Goal: Information Seeking & Learning: Learn about a topic

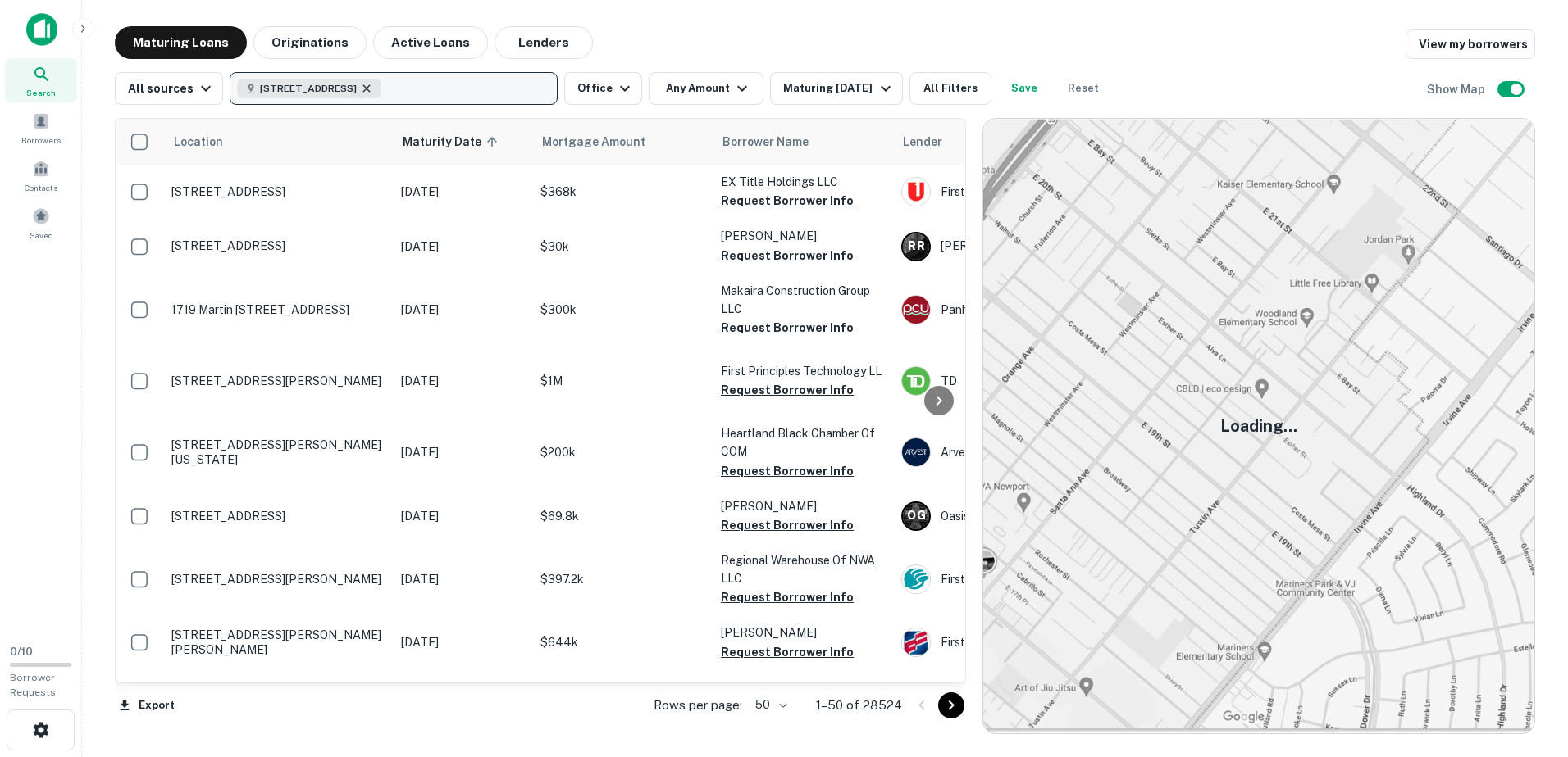
click at [373, 84] on icon "button" at bounding box center [367, 89] width 14 height 14
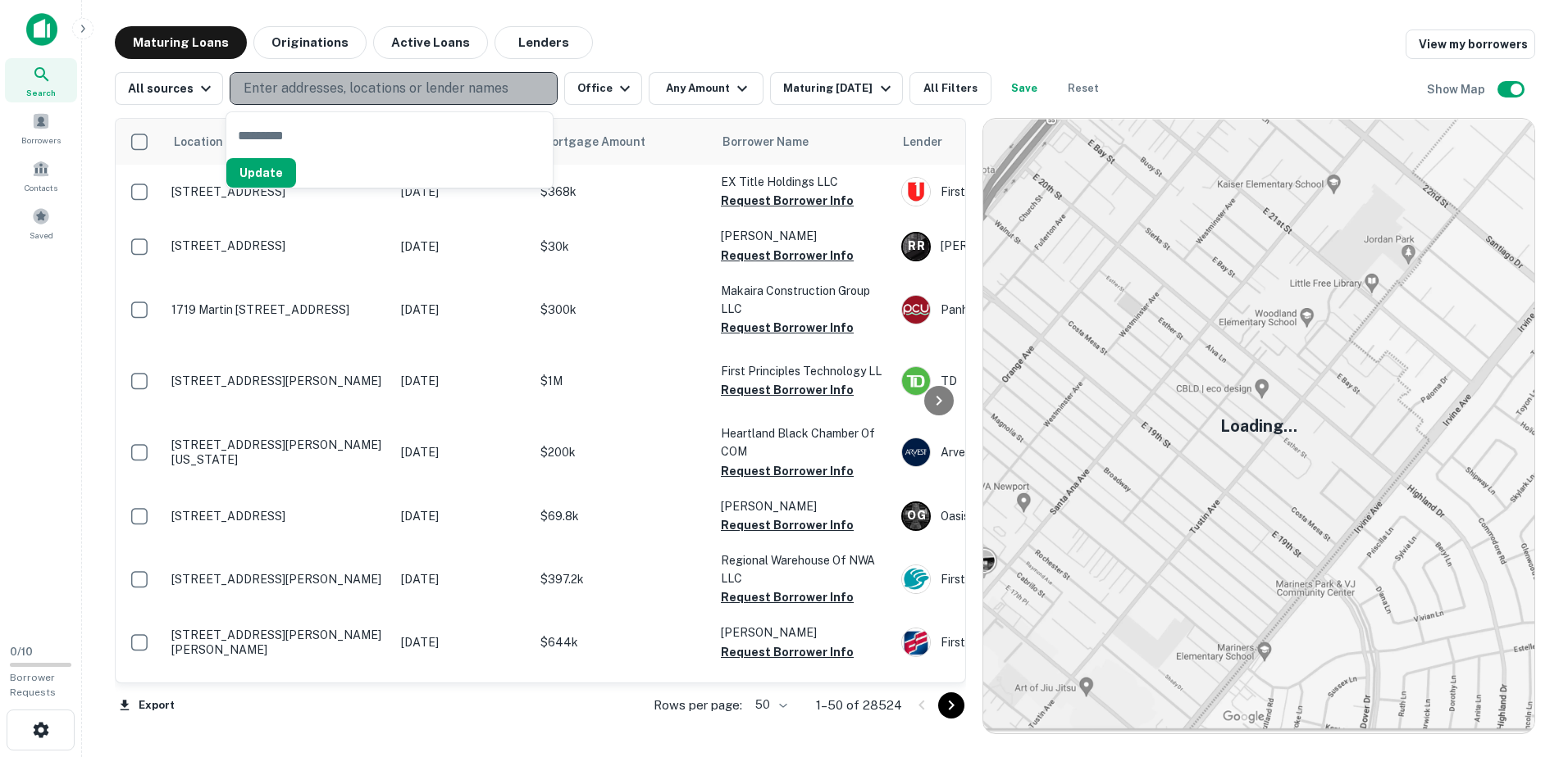
click at [426, 89] on p "Enter addresses, locations or lender names" at bounding box center [375, 89] width 265 height 19
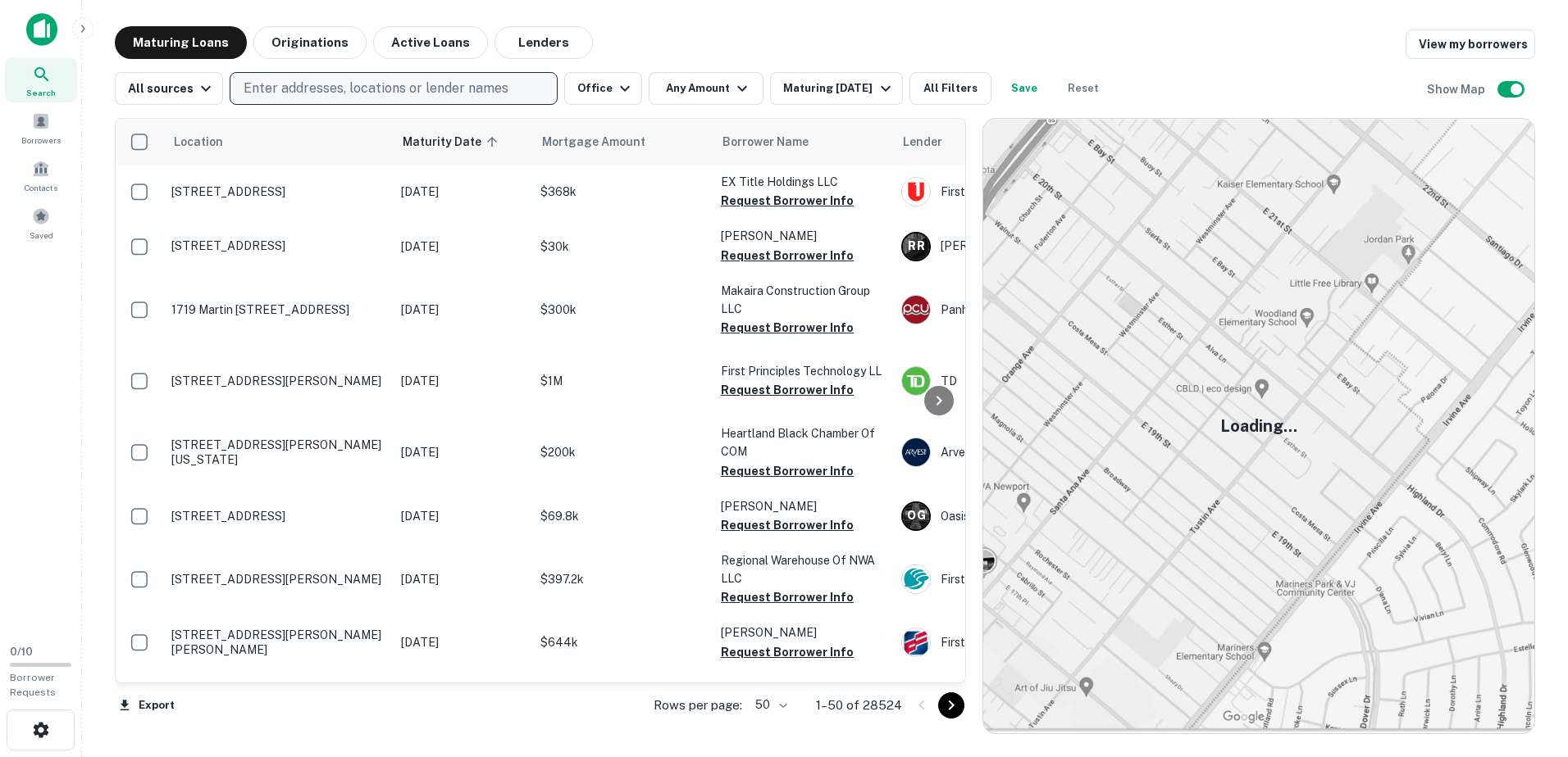
click at [410, 78] on button "Enter addresses, locations or lender names" at bounding box center [394, 89] width 328 height 33
type input "******"
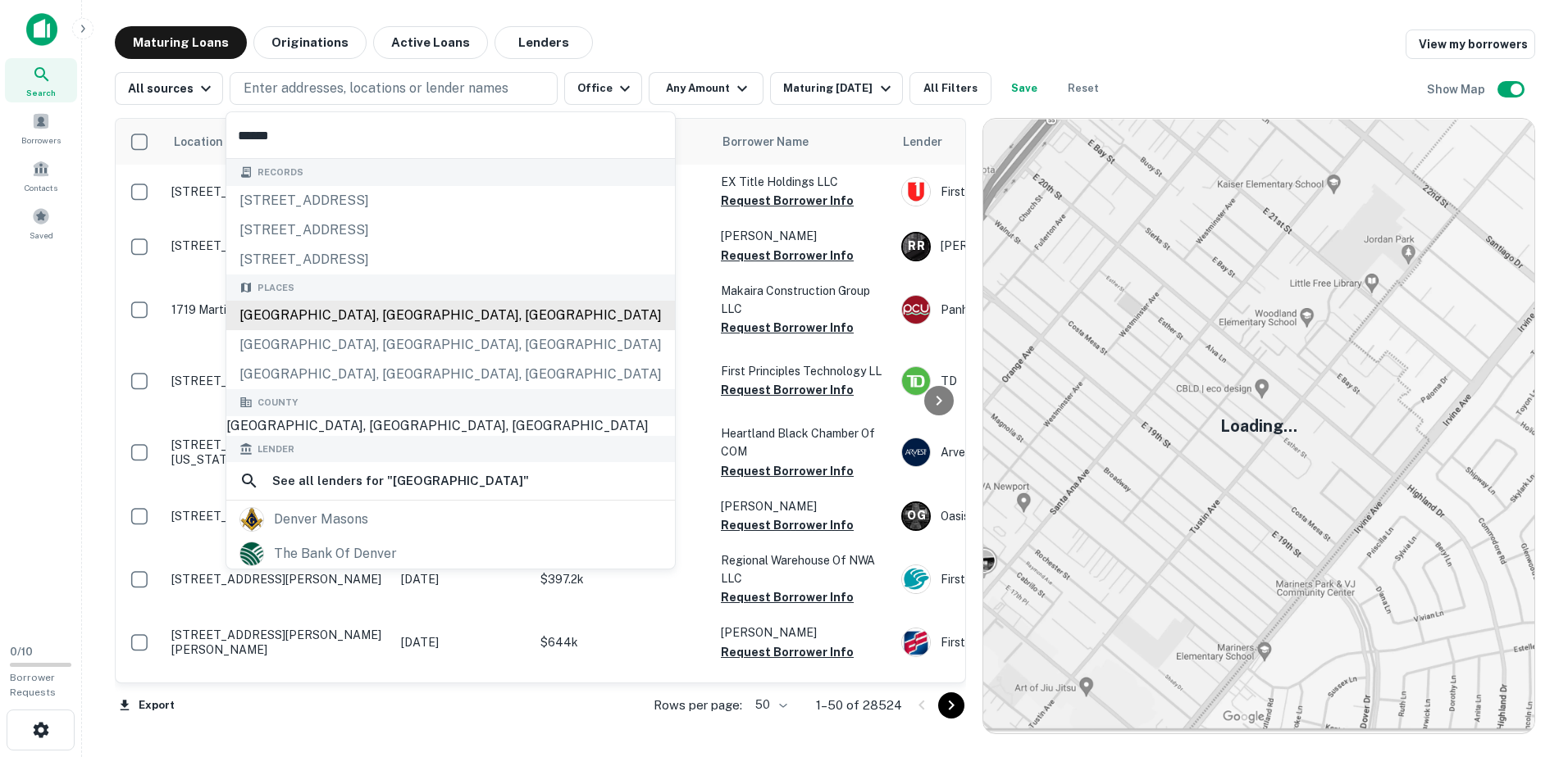
click at [419, 321] on div "Places Denver, CO, USA Denver County, CO, USA Denver City, TX, USA" at bounding box center [451, 333] width 449 height 116
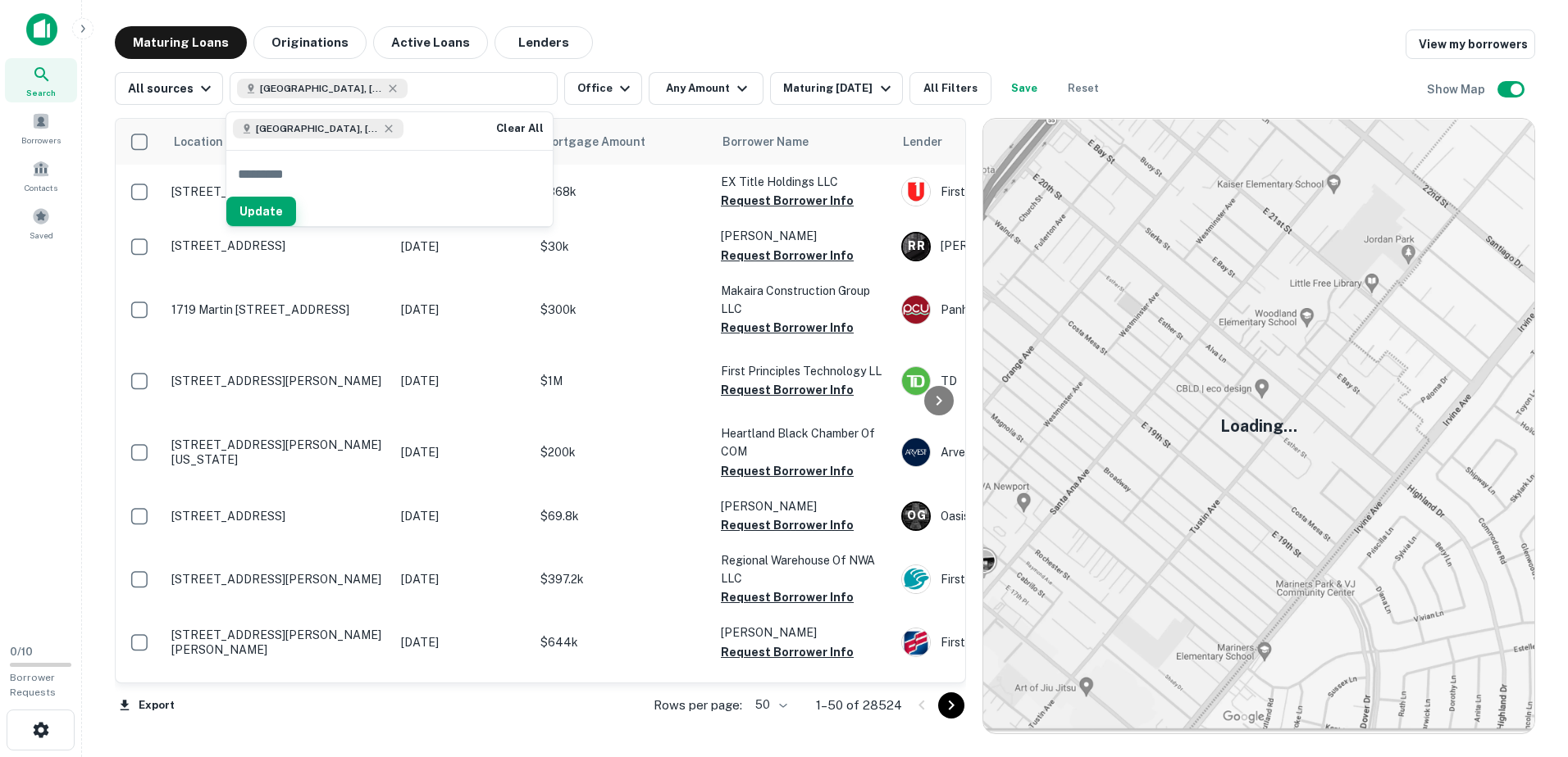
click at [296, 213] on button "Update" at bounding box center [261, 211] width 69 height 30
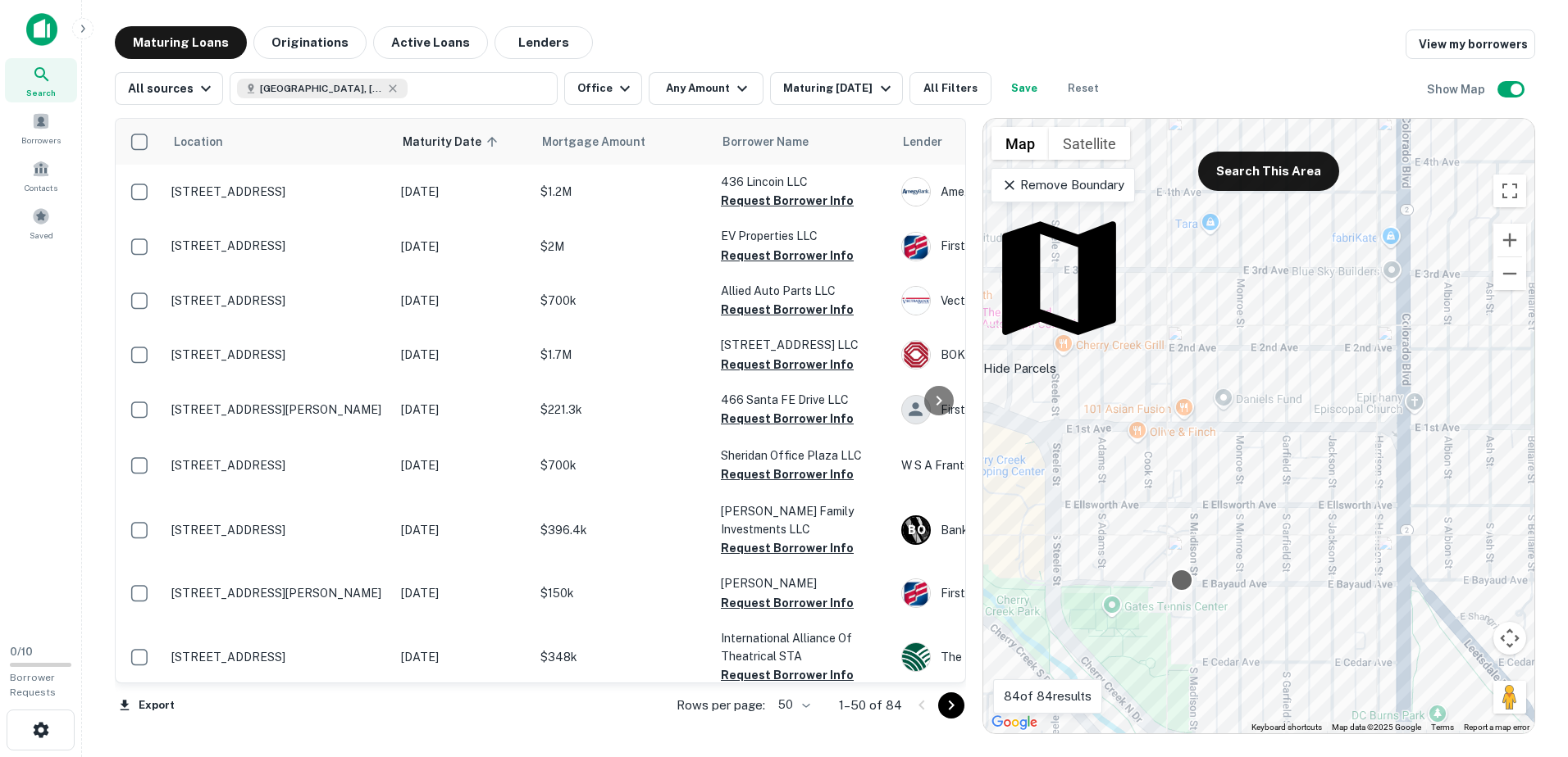
click at [1186, 579] on div at bounding box center [1181, 581] width 24 height 24
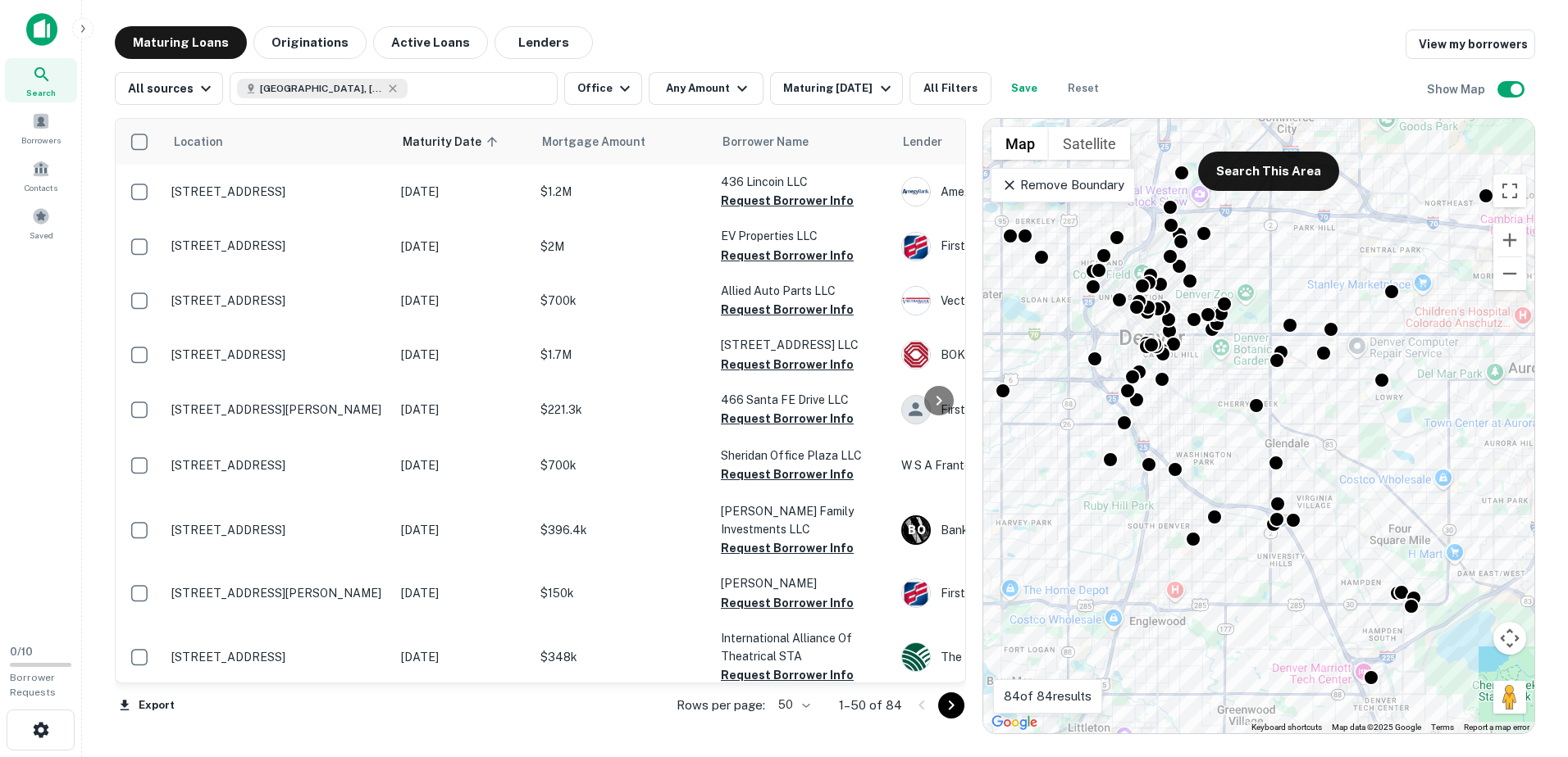
drag, startPoint x: 1173, startPoint y: 530, endPoint x: 1199, endPoint y: 447, distance: 87.0
click at [1199, 447] on div "To activate drag with keyboard, press Alt + Enter. Once in keyboard drag state,…" at bounding box center [1258, 426] width 551 height 615
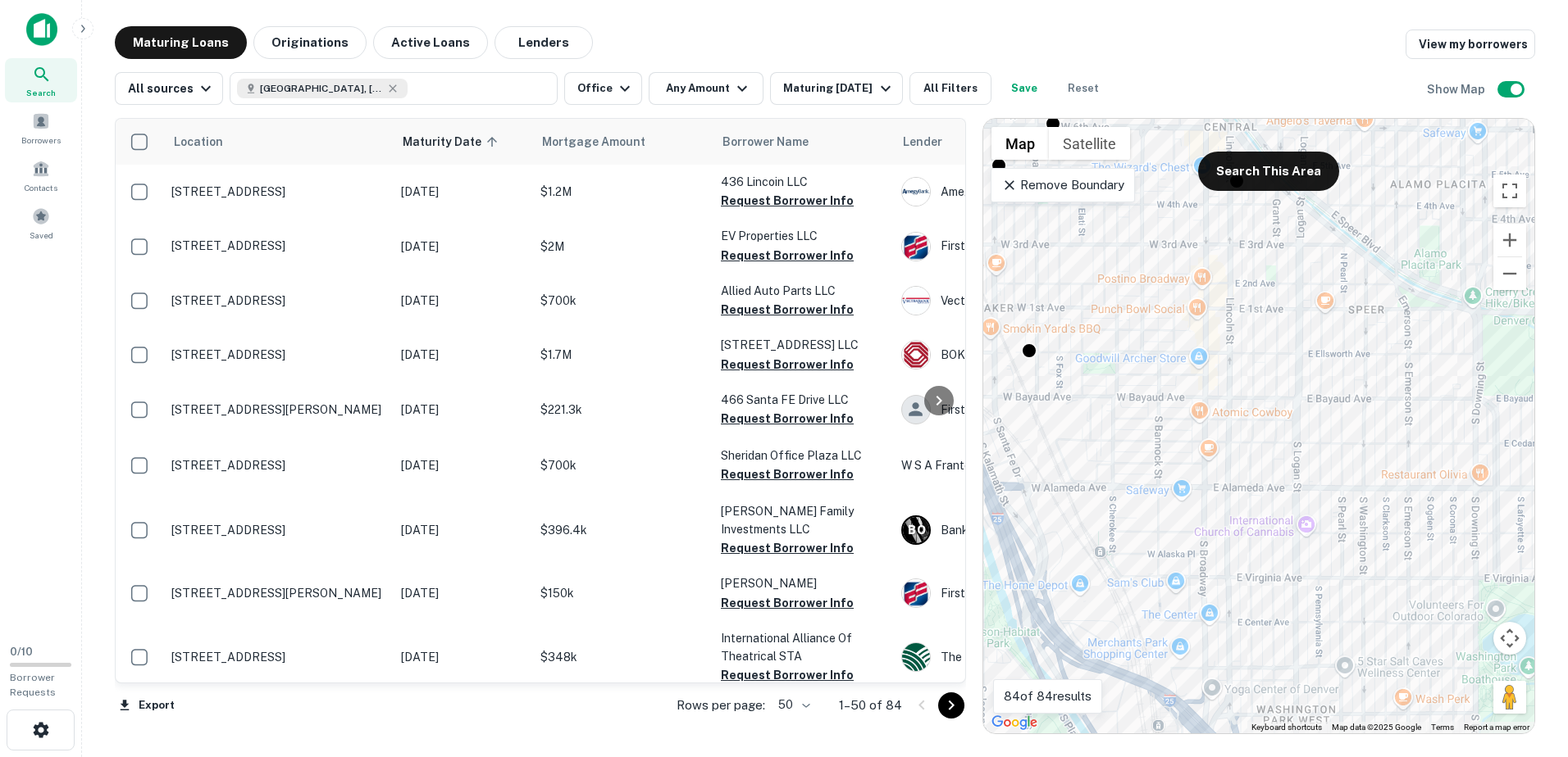
drag, startPoint x: 1257, startPoint y: 582, endPoint x: 1218, endPoint y: 276, distance: 308.5
click at [1218, 276] on div "To activate drag with keyboard, press Alt + Enter. Once in keyboard drag state,…" at bounding box center [1258, 426] width 551 height 615
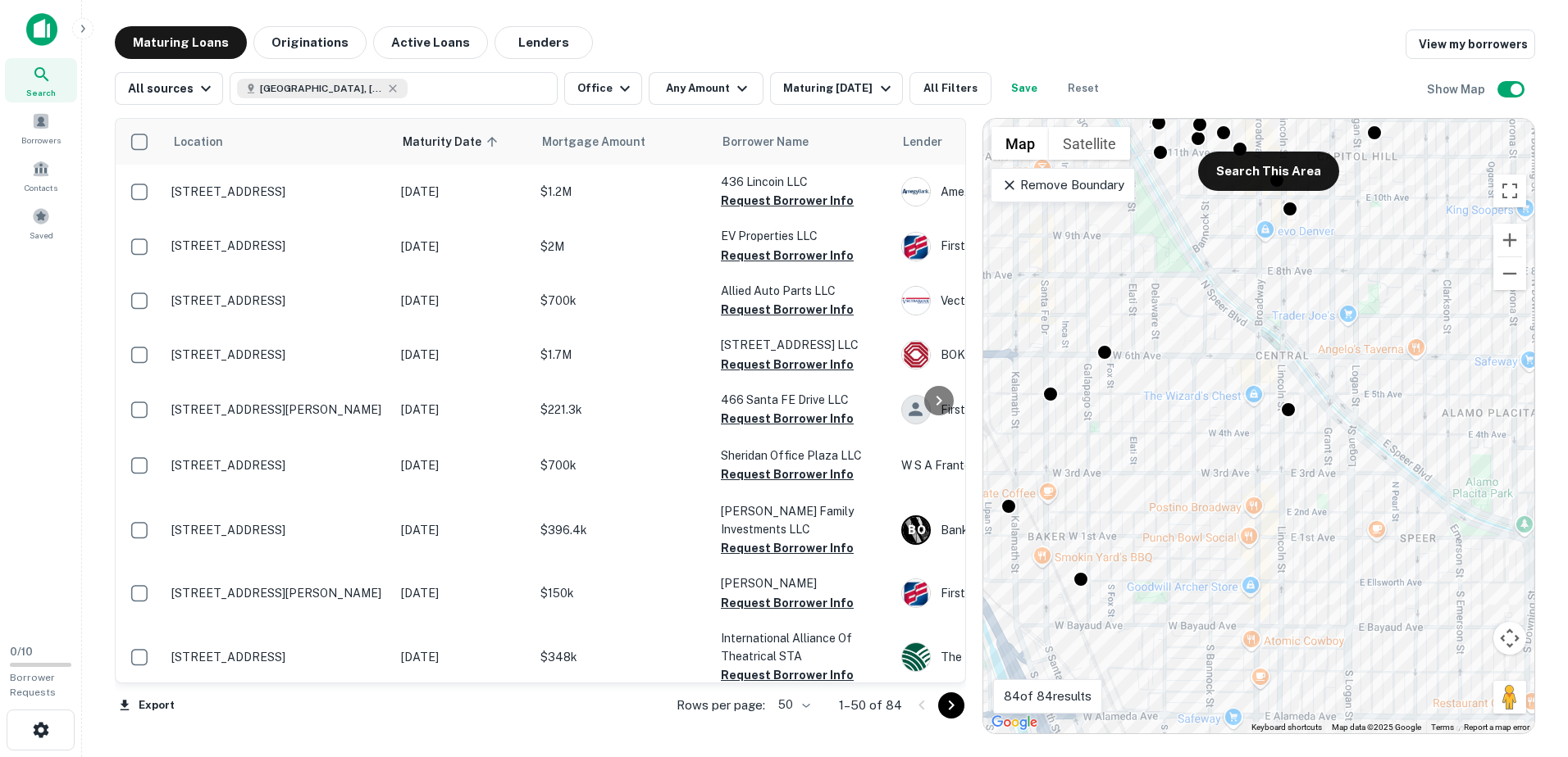
drag, startPoint x: 1197, startPoint y: 273, endPoint x: 1242, endPoint y: 466, distance: 198.2
click at [1242, 466] on div "To activate drag with keyboard, press Alt + Enter. Once in keyboard drag state,…" at bounding box center [1258, 426] width 551 height 615
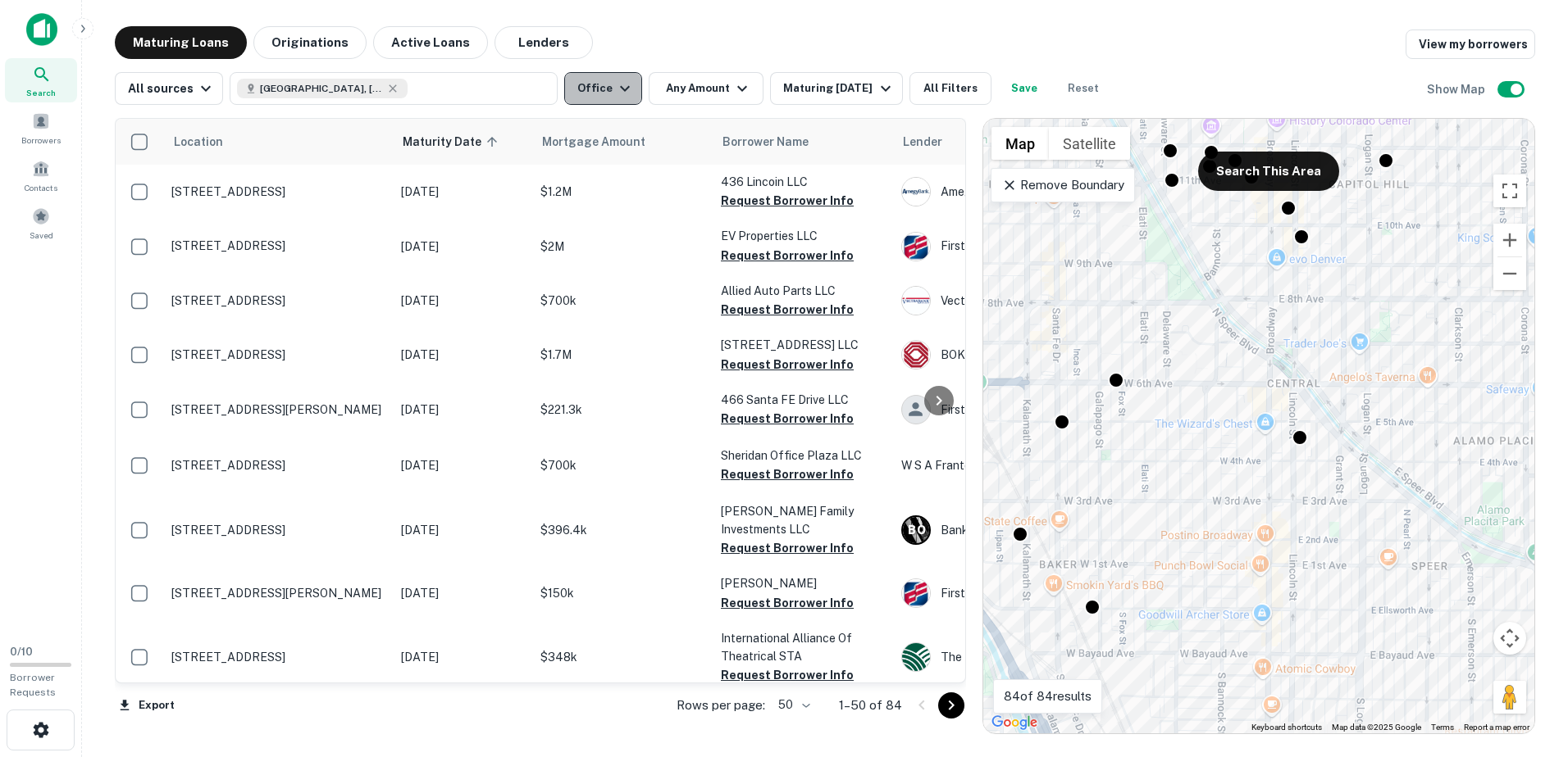
click at [613, 101] on button "Office" at bounding box center [603, 89] width 78 height 33
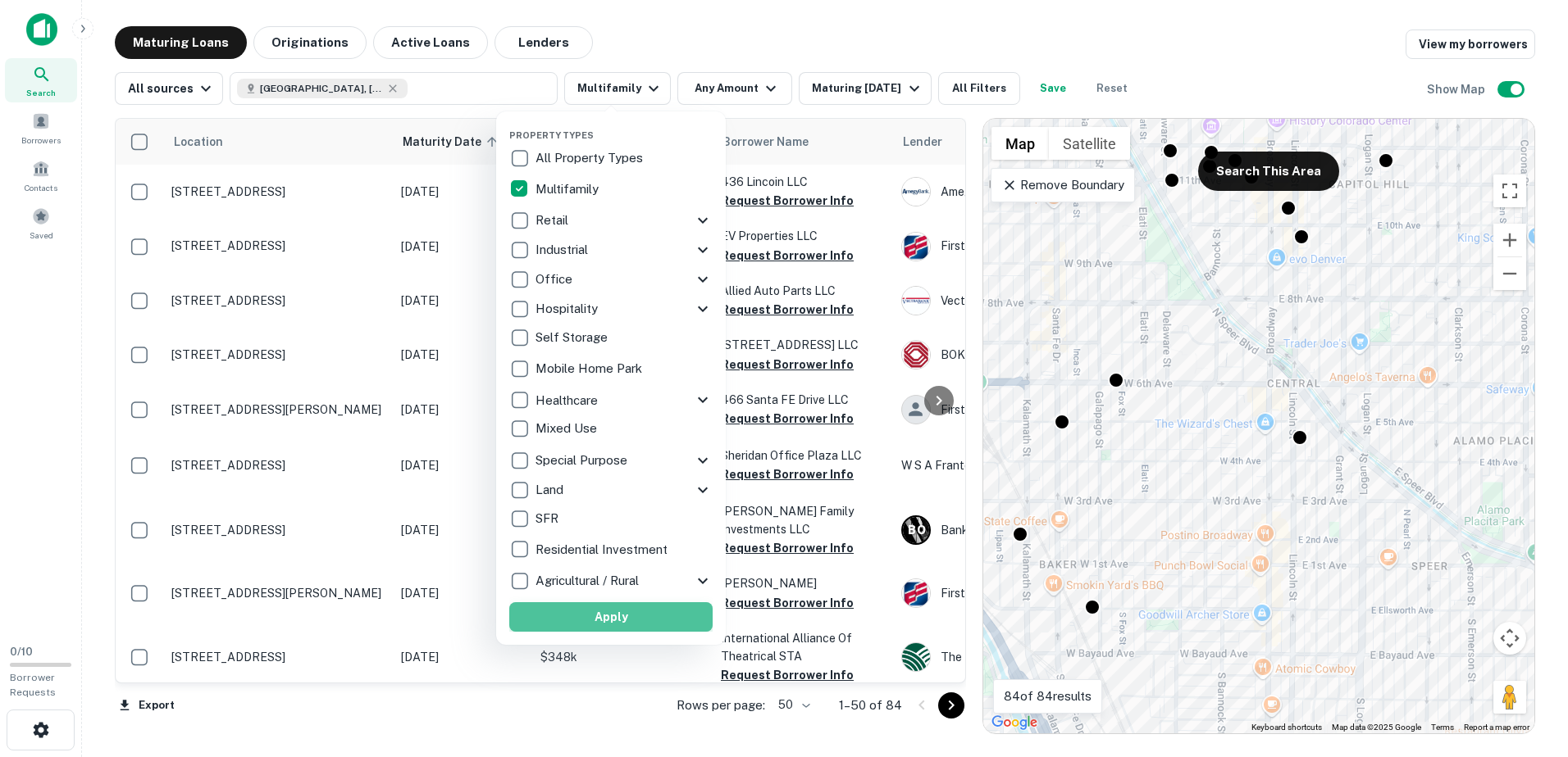
click at [621, 609] on button "Apply" at bounding box center [611, 617] width 204 height 30
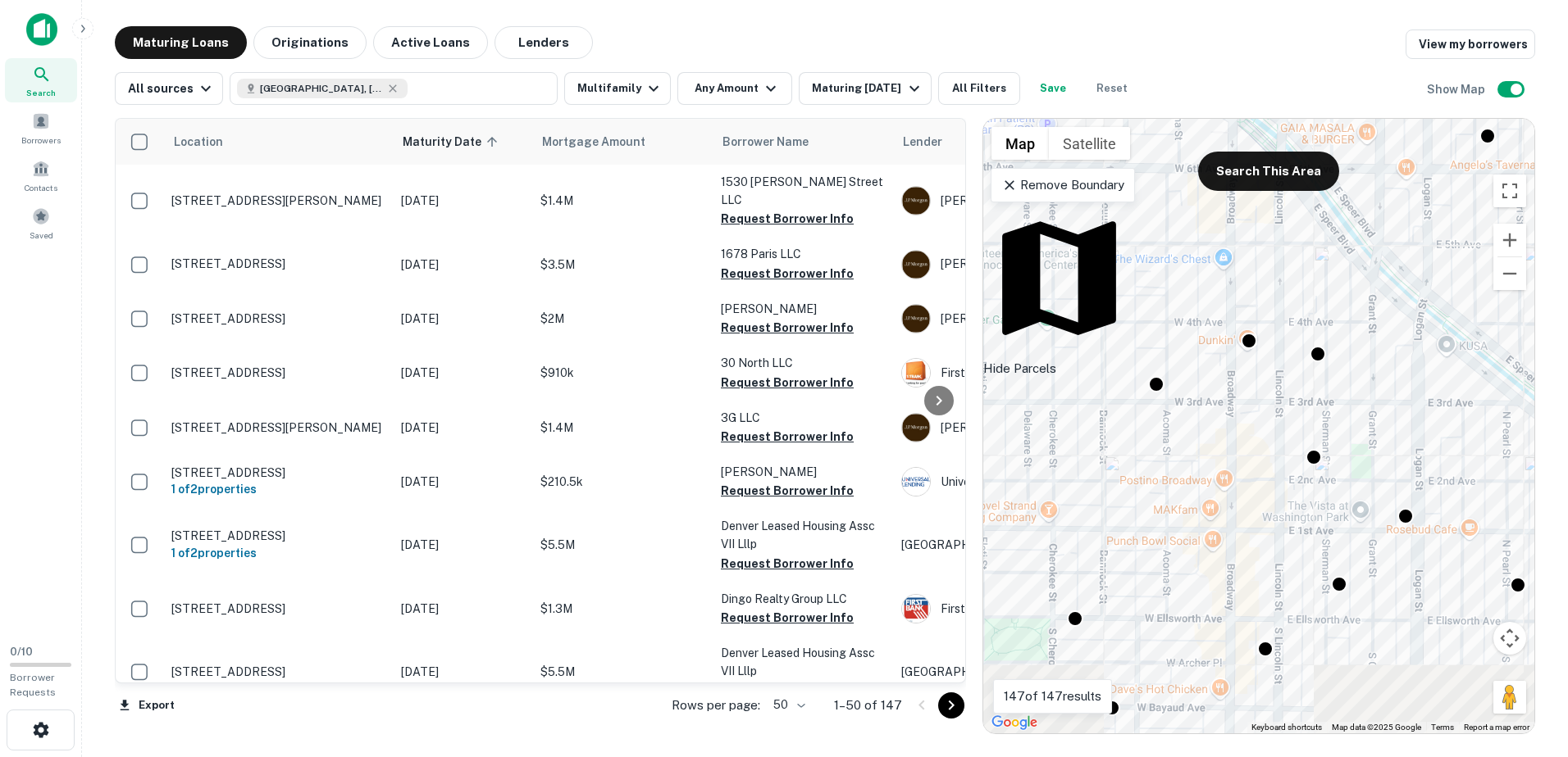
drag, startPoint x: 1319, startPoint y: 573, endPoint x: 1281, endPoint y: 281, distance: 294.5
click at [1282, 282] on div "To activate drag with keyboard, press Alt + Enter. Once in keyboard drag state,…" at bounding box center [1258, 426] width 551 height 615
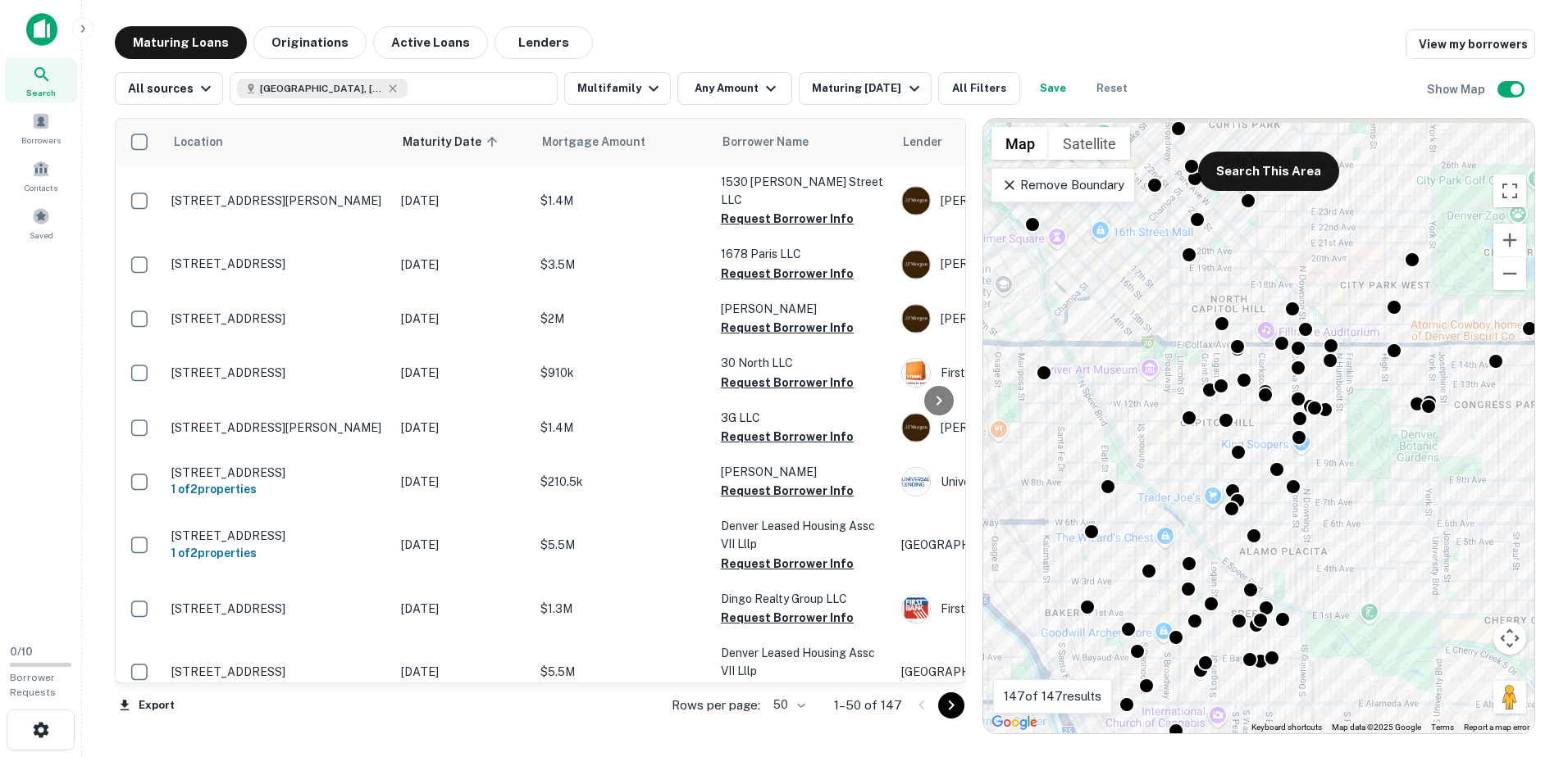
drag, startPoint x: 1258, startPoint y: 290, endPoint x: 1148, endPoint y: 531, distance: 264.9
click at [1142, 548] on div "To activate drag with keyboard, press Alt + Enter. Once in keyboard drag state,…" at bounding box center [1258, 426] width 551 height 615
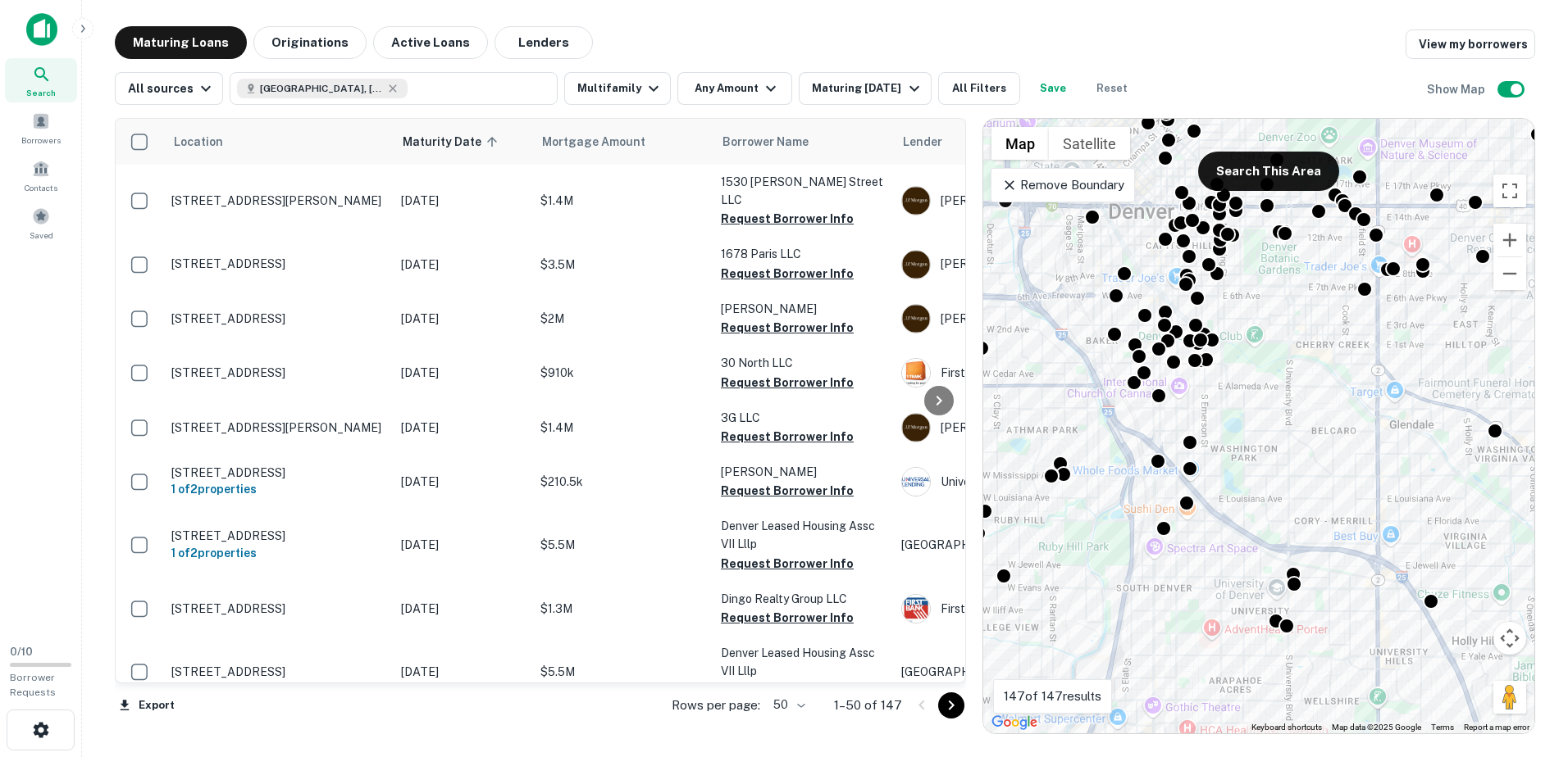
drag, startPoint x: 1388, startPoint y: 402, endPoint x: 1336, endPoint y: 222, distance: 187.4
click at [1336, 222] on div "To activate drag with keyboard, press Alt + Enter. Once in keyboard drag state,…" at bounding box center [1258, 426] width 551 height 615
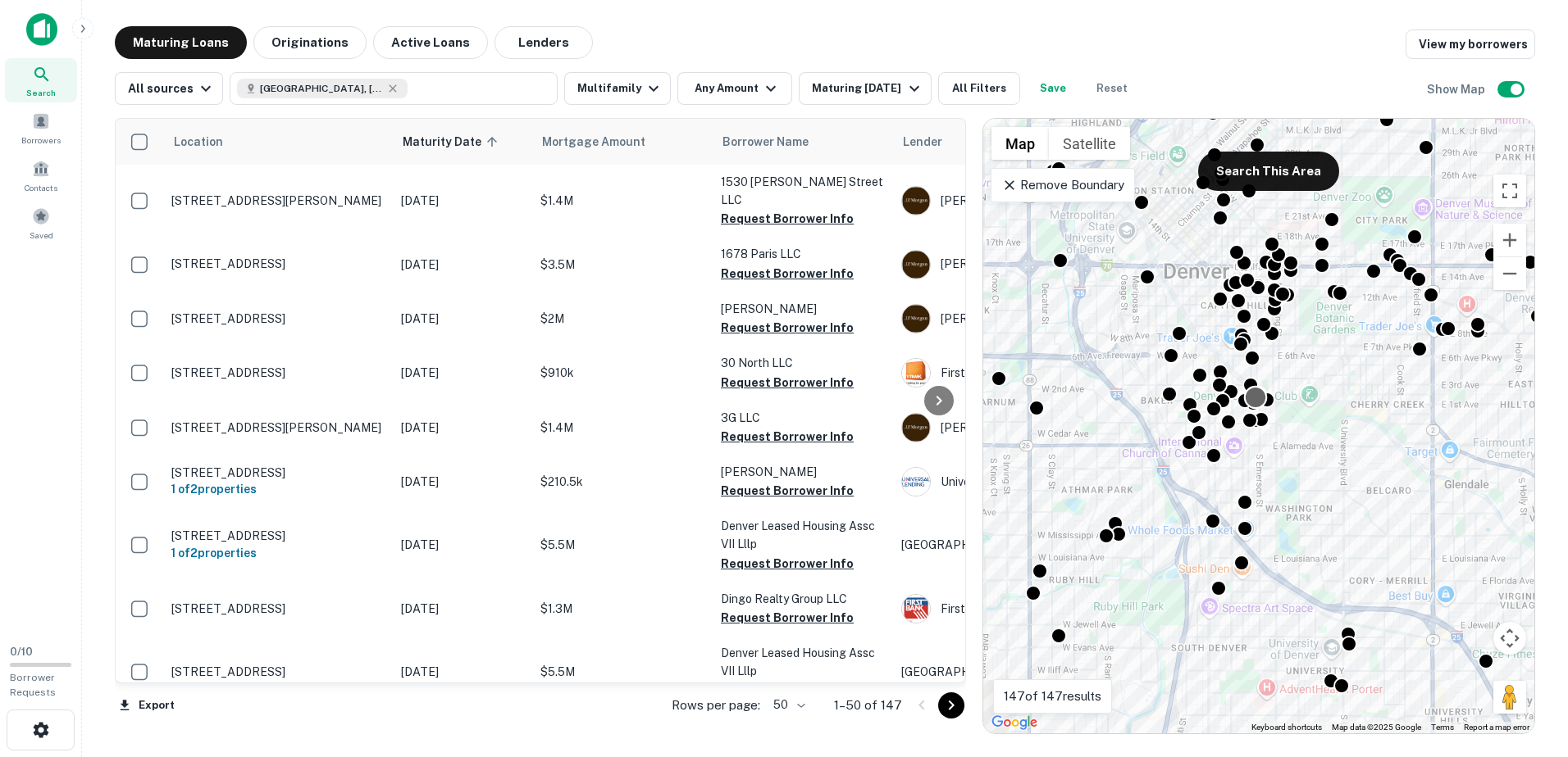
drag, startPoint x: 1226, startPoint y: 360, endPoint x: 1261, endPoint y: 402, distance: 54.7
click at [1261, 402] on div at bounding box center [1255, 397] width 24 height 24
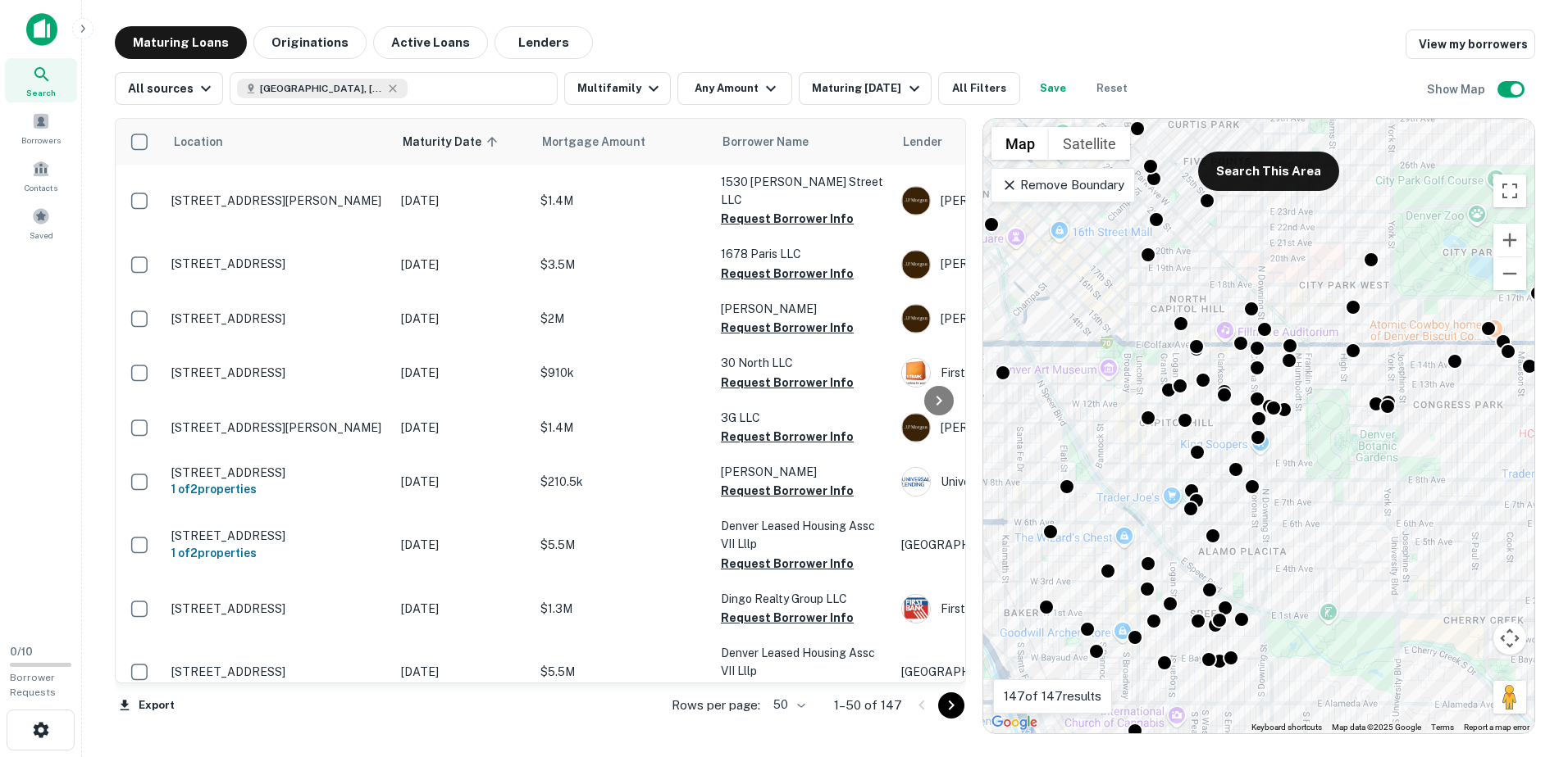
drag, startPoint x: 1353, startPoint y: 309, endPoint x: 1317, endPoint y: 490, distance: 184.5
click at [1317, 490] on div "To activate drag with keyboard, press Alt + Enter. Once in keyboard drag state,…" at bounding box center [1258, 426] width 551 height 615
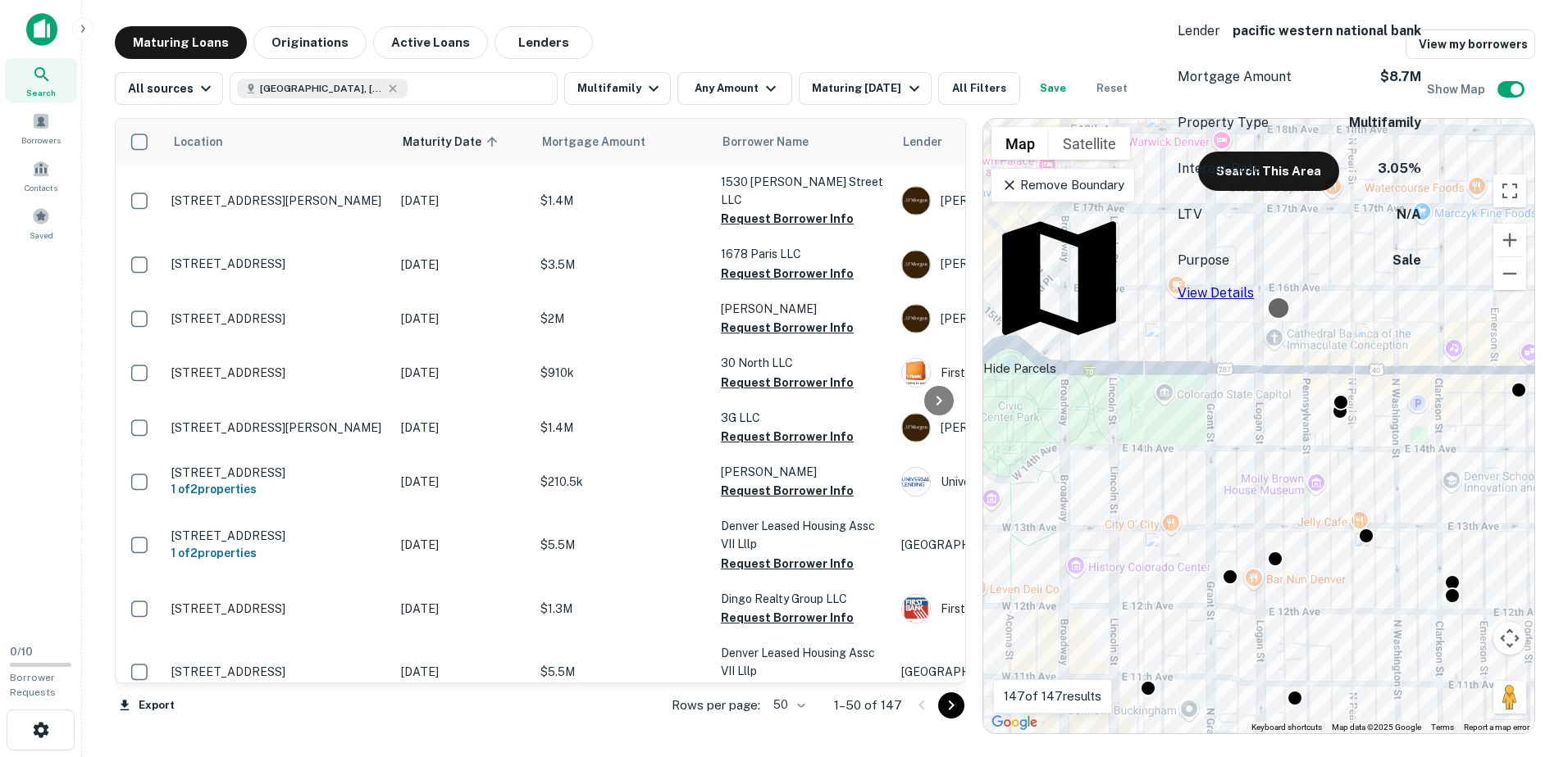
click at [1279, 304] on div at bounding box center [1279, 309] width 24 height 24
click at [1254, 285] on link "View Details" at bounding box center [1216, 293] width 76 height 15
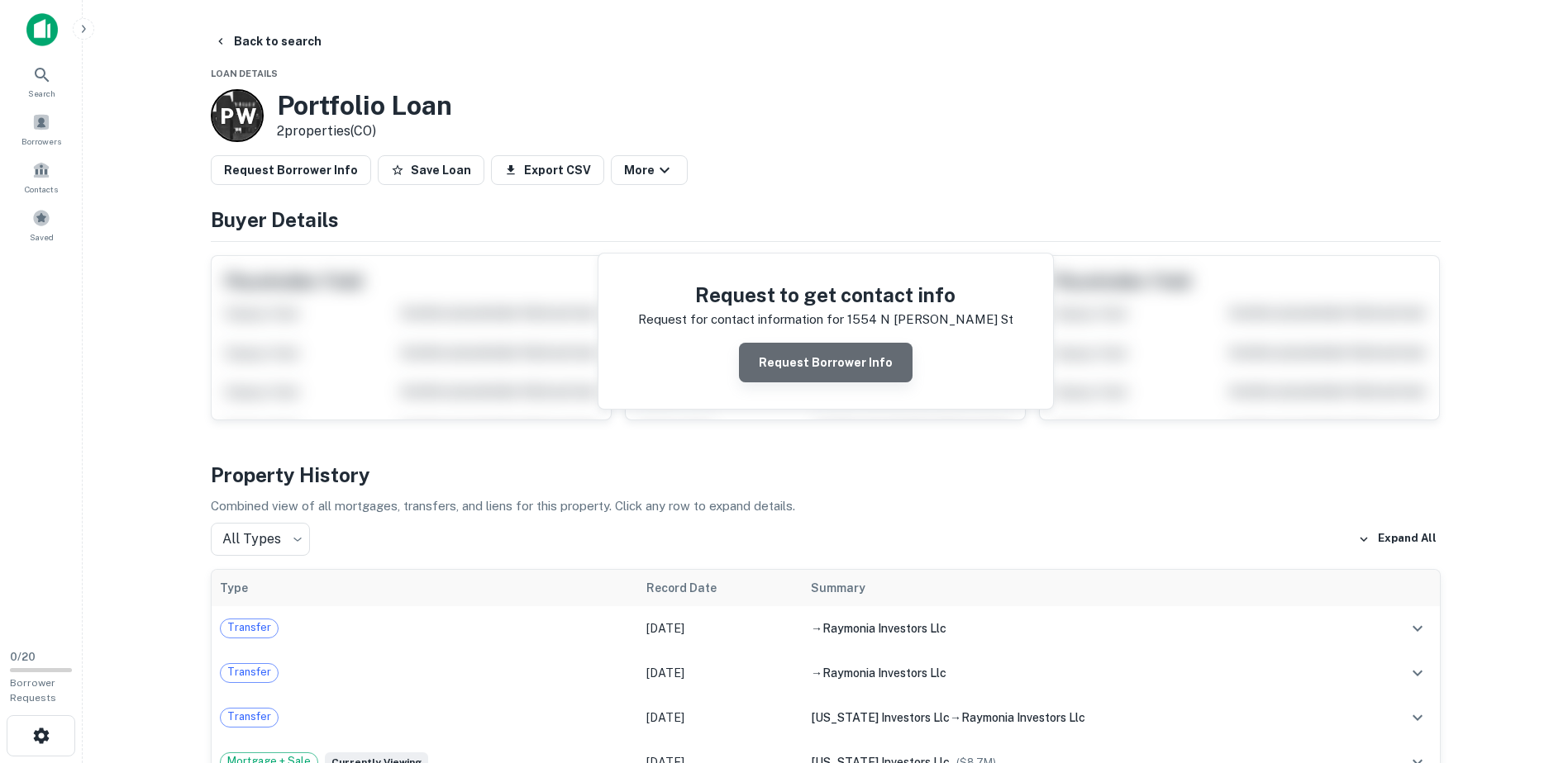
click at [885, 357] on button "Request Borrower Info" at bounding box center [825, 363] width 174 height 40
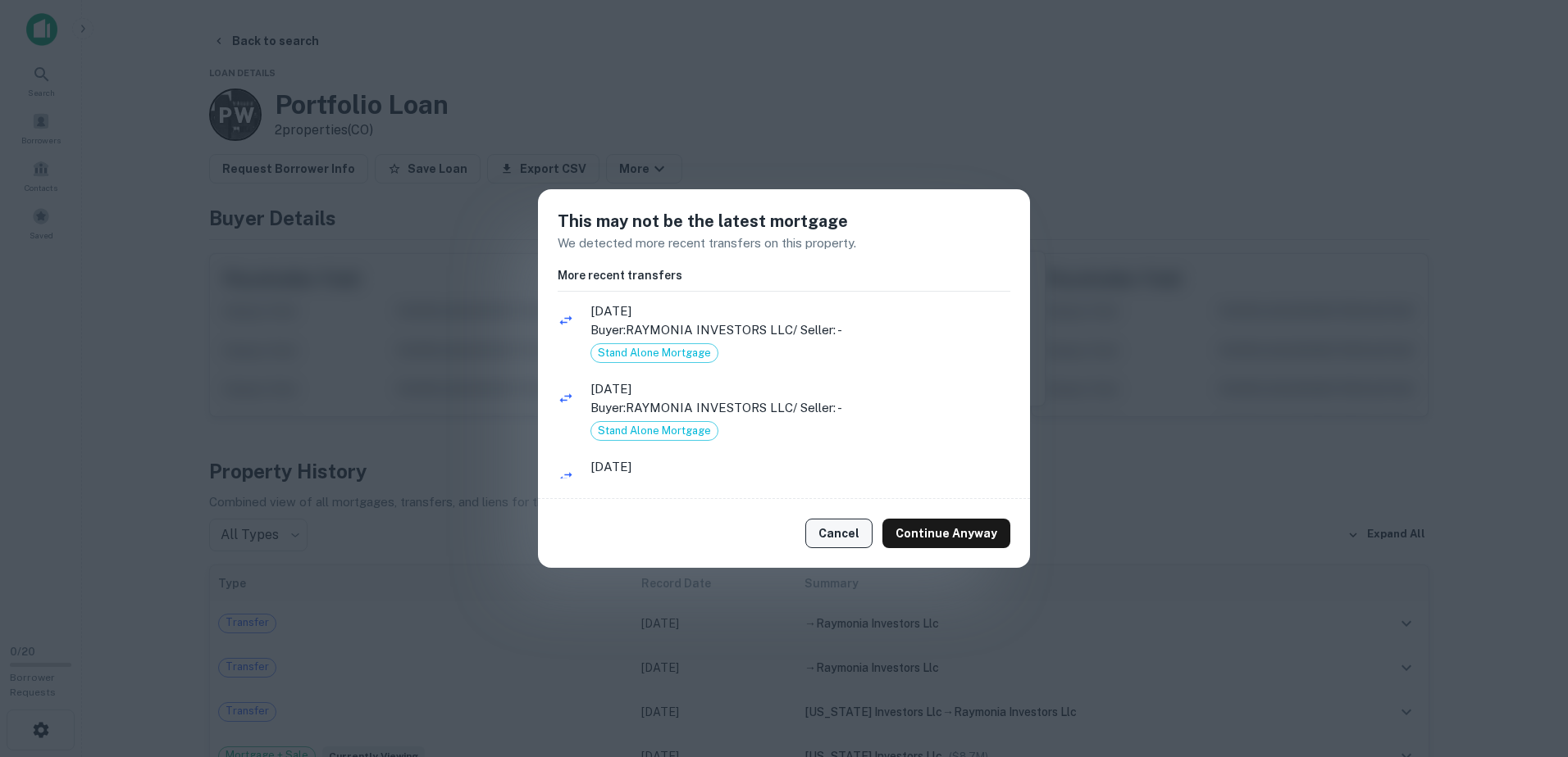
click at [839, 535] on button "Cancel" at bounding box center [839, 533] width 68 height 30
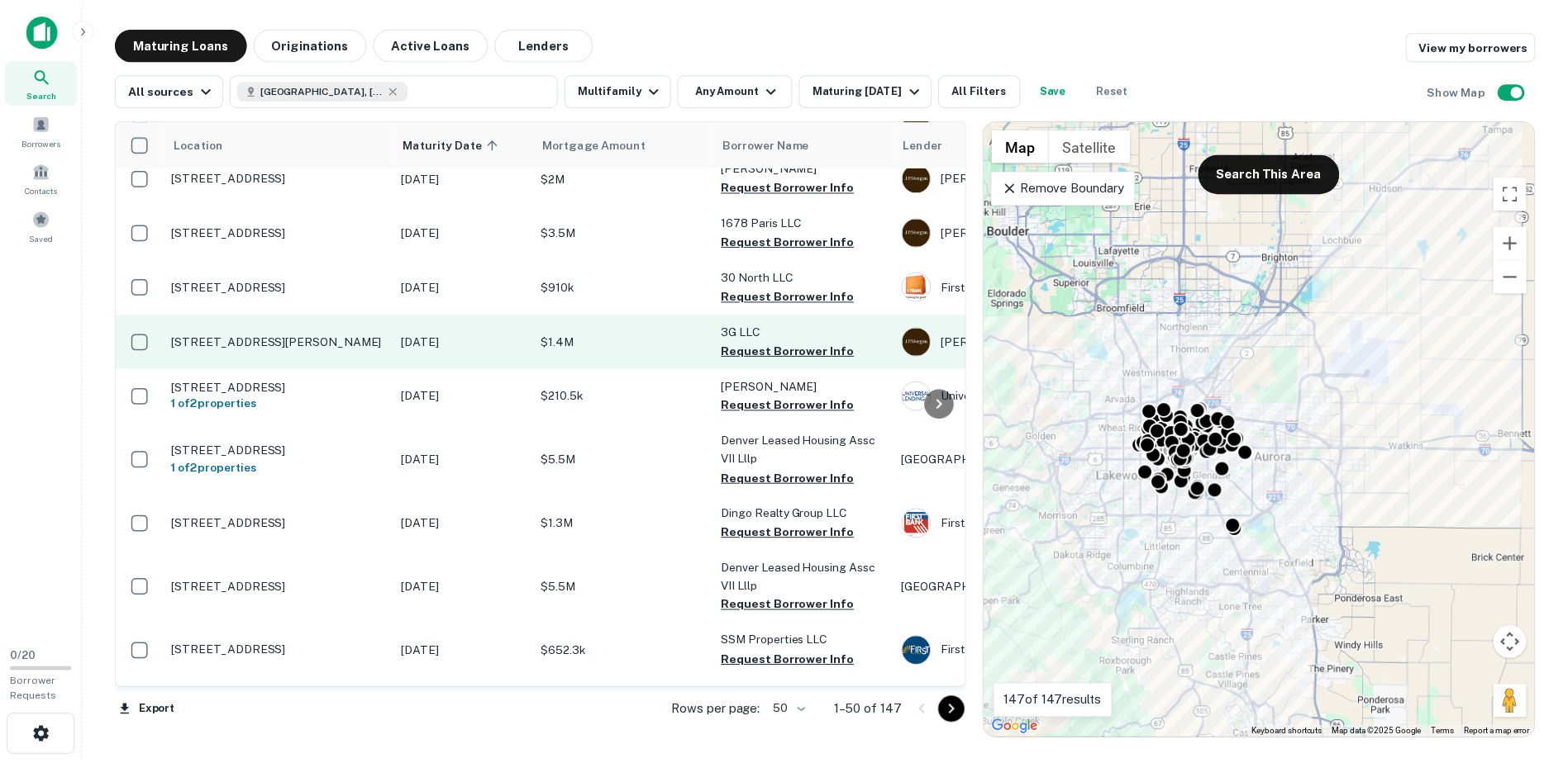
scroll to position [248, 0]
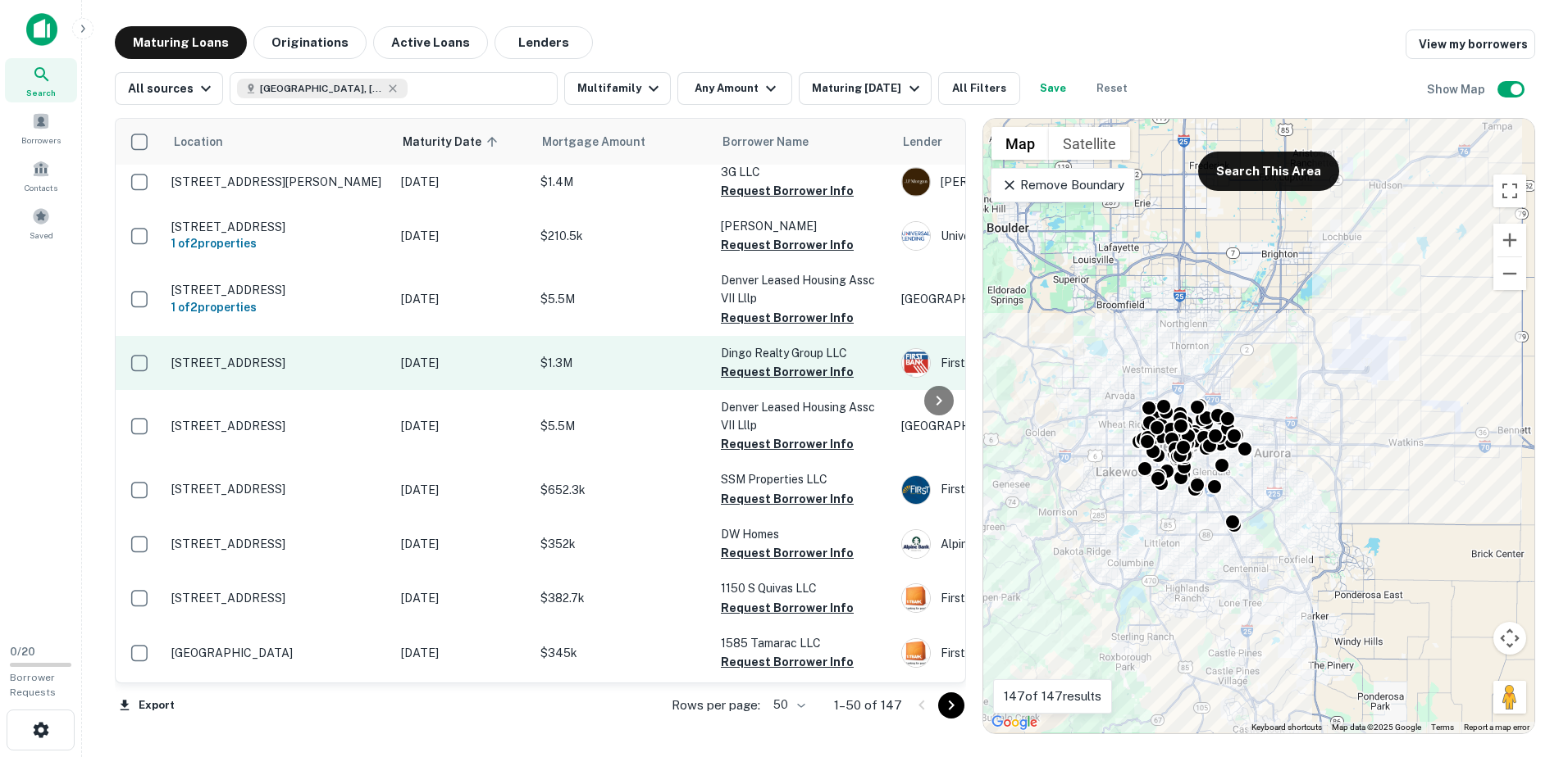
click at [305, 356] on p "[STREET_ADDRESS]" at bounding box center [278, 363] width 213 height 14
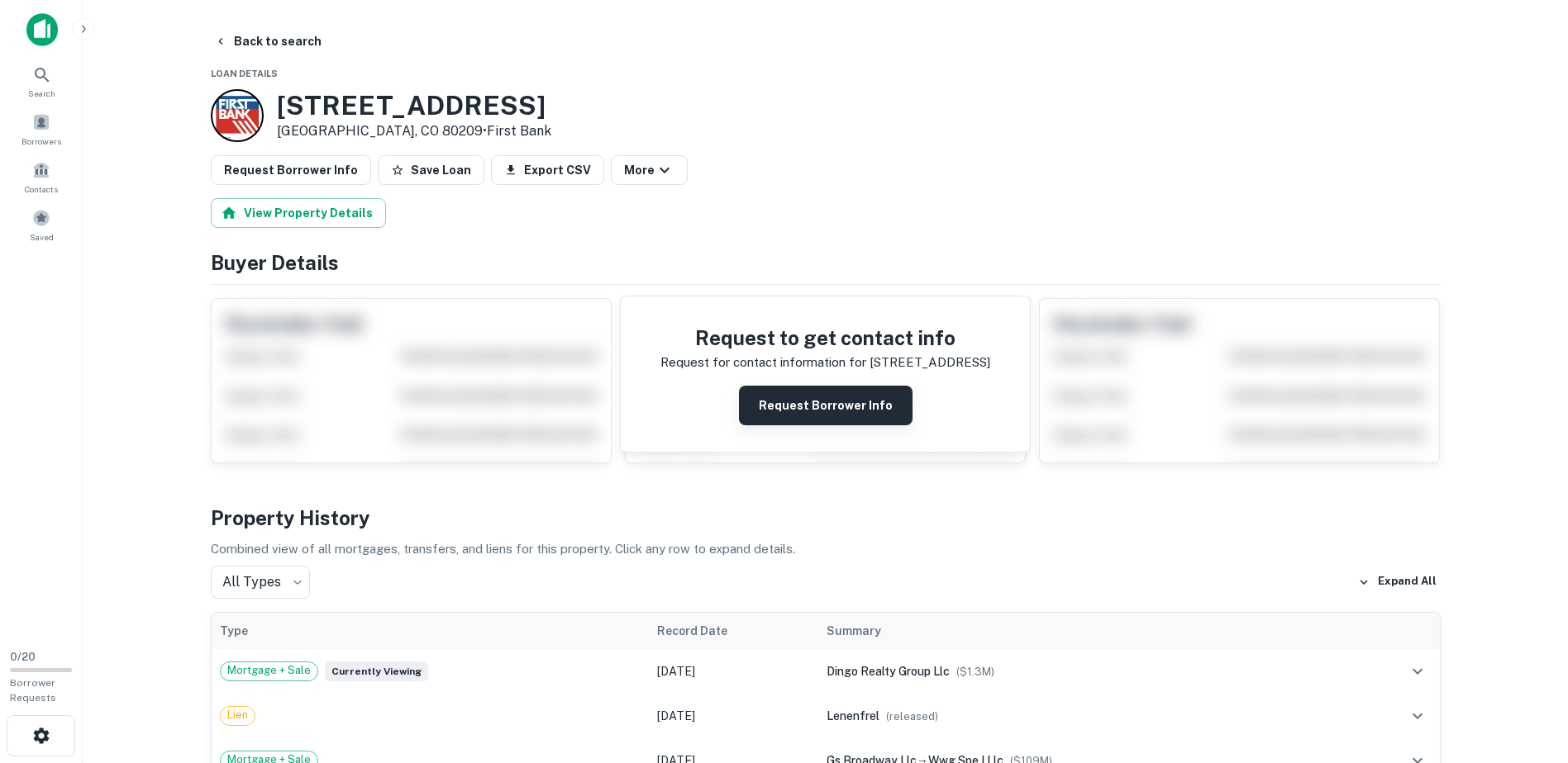
click at [839, 413] on button "Request Borrower Info" at bounding box center [825, 405] width 174 height 40
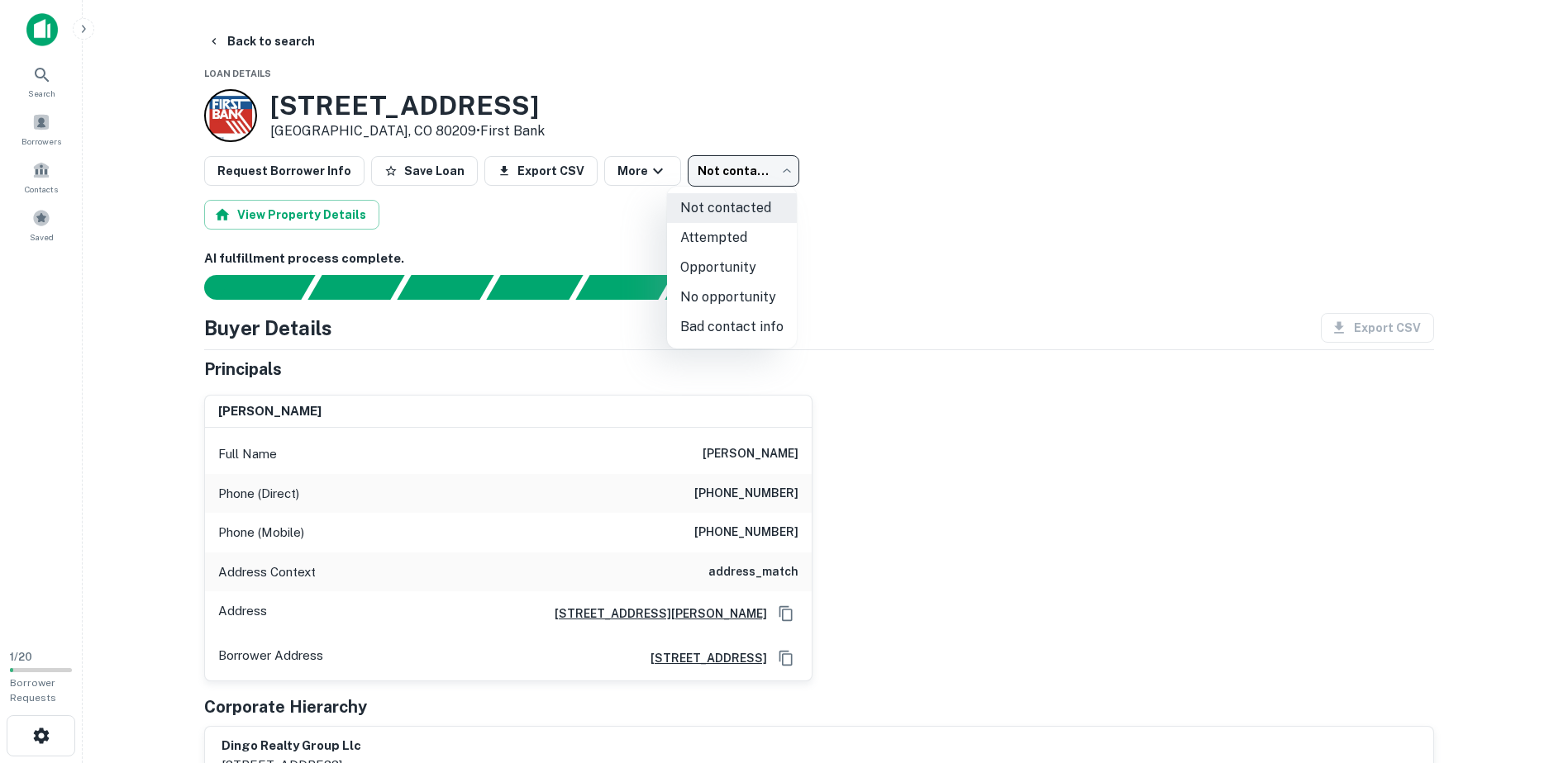
click at [737, 165] on body "Search Borrowers Contacts Saved 1 / 20 Borrower Requests Back to search Loan De…" at bounding box center [784, 381] width 1568 height 763
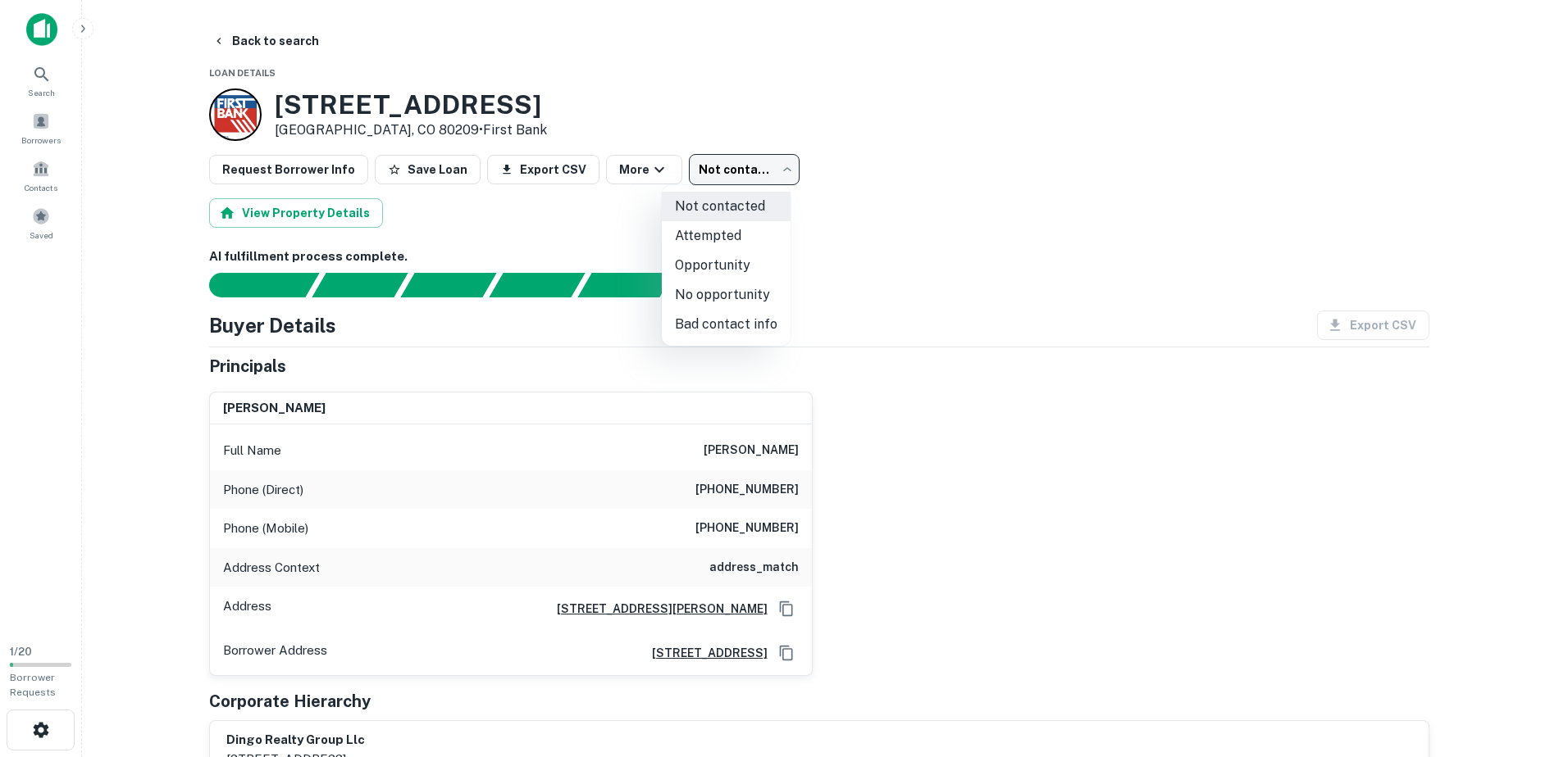
click at [755, 165] on div at bounding box center [784, 378] width 1568 height 757
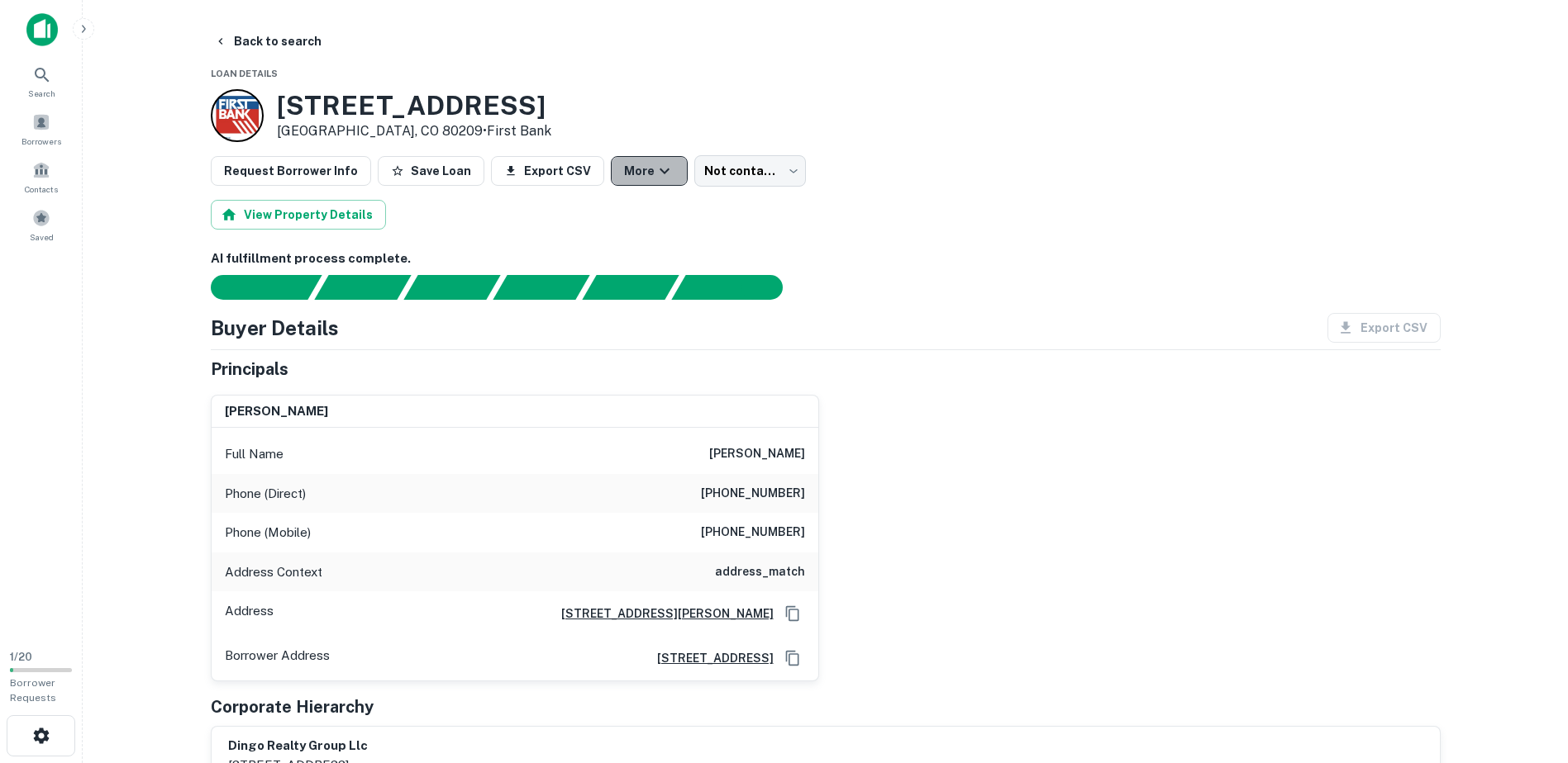
click at [654, 164] on icon "button" at bounding box center [664, 171] width 19 height 19
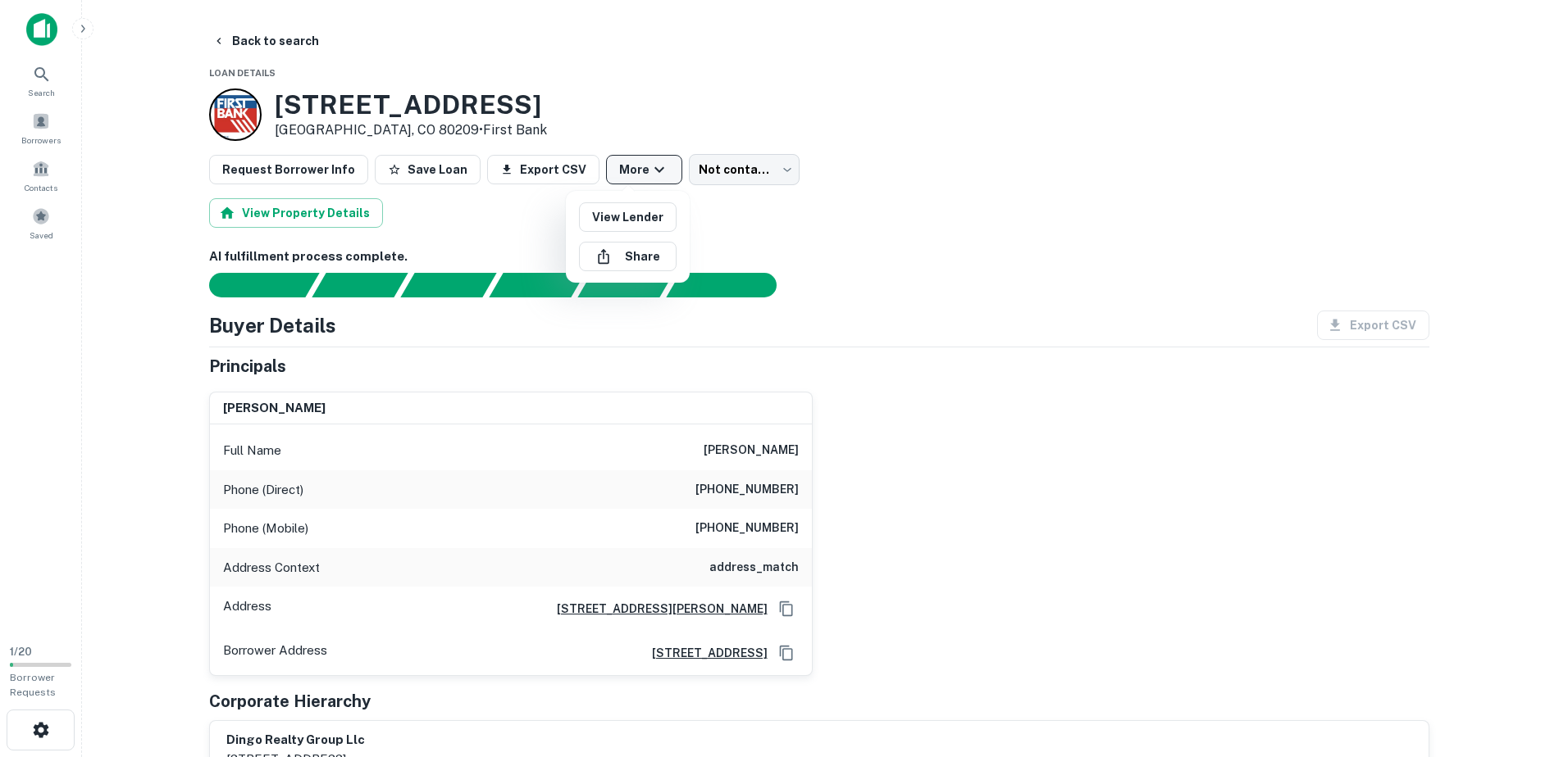
click at [637, 163] on div at bounding box center [784, 378] width 1568 height 757
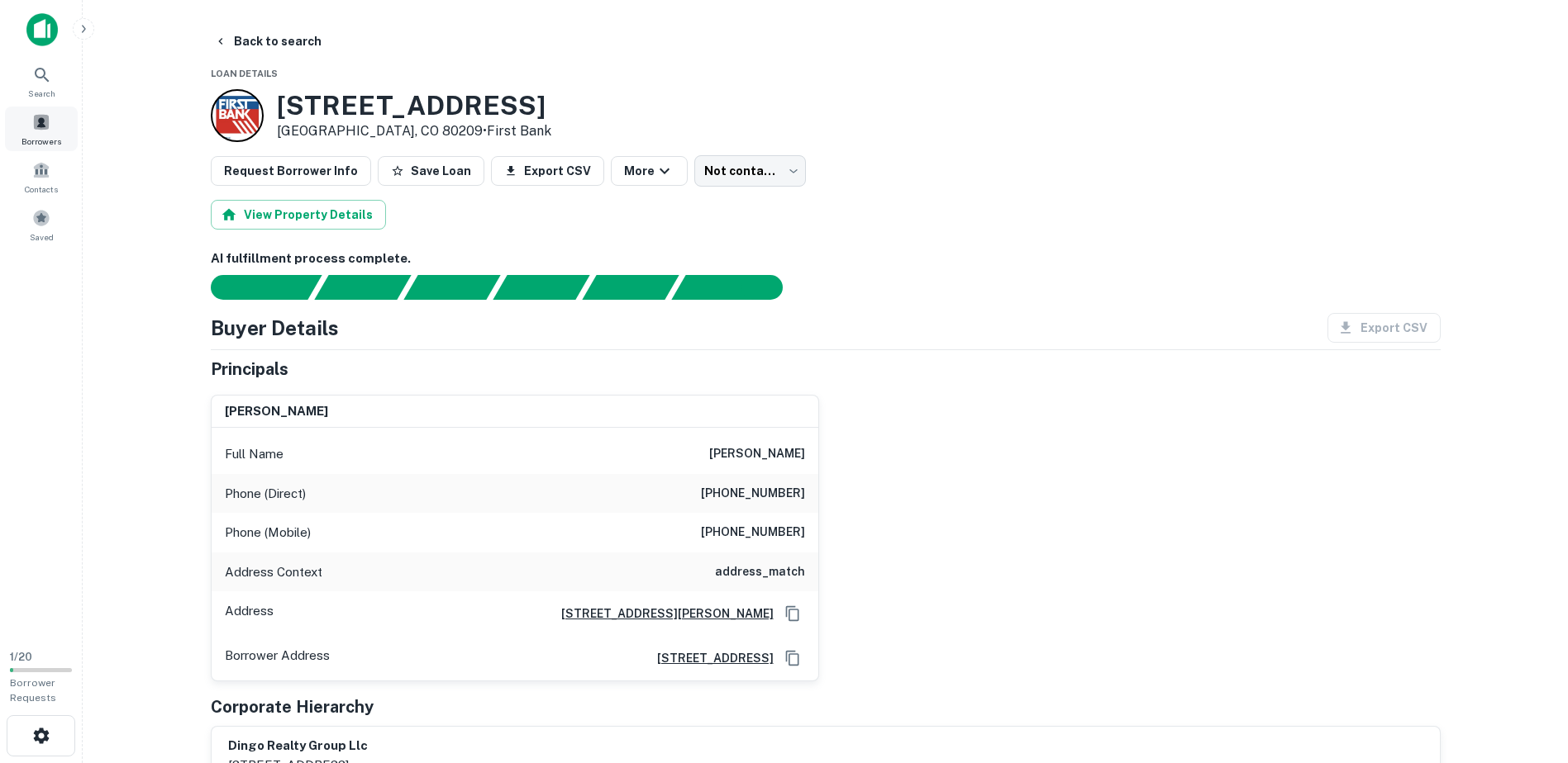
click at [32, 121] on span at bounding box center [41, 121] width 18 height 18
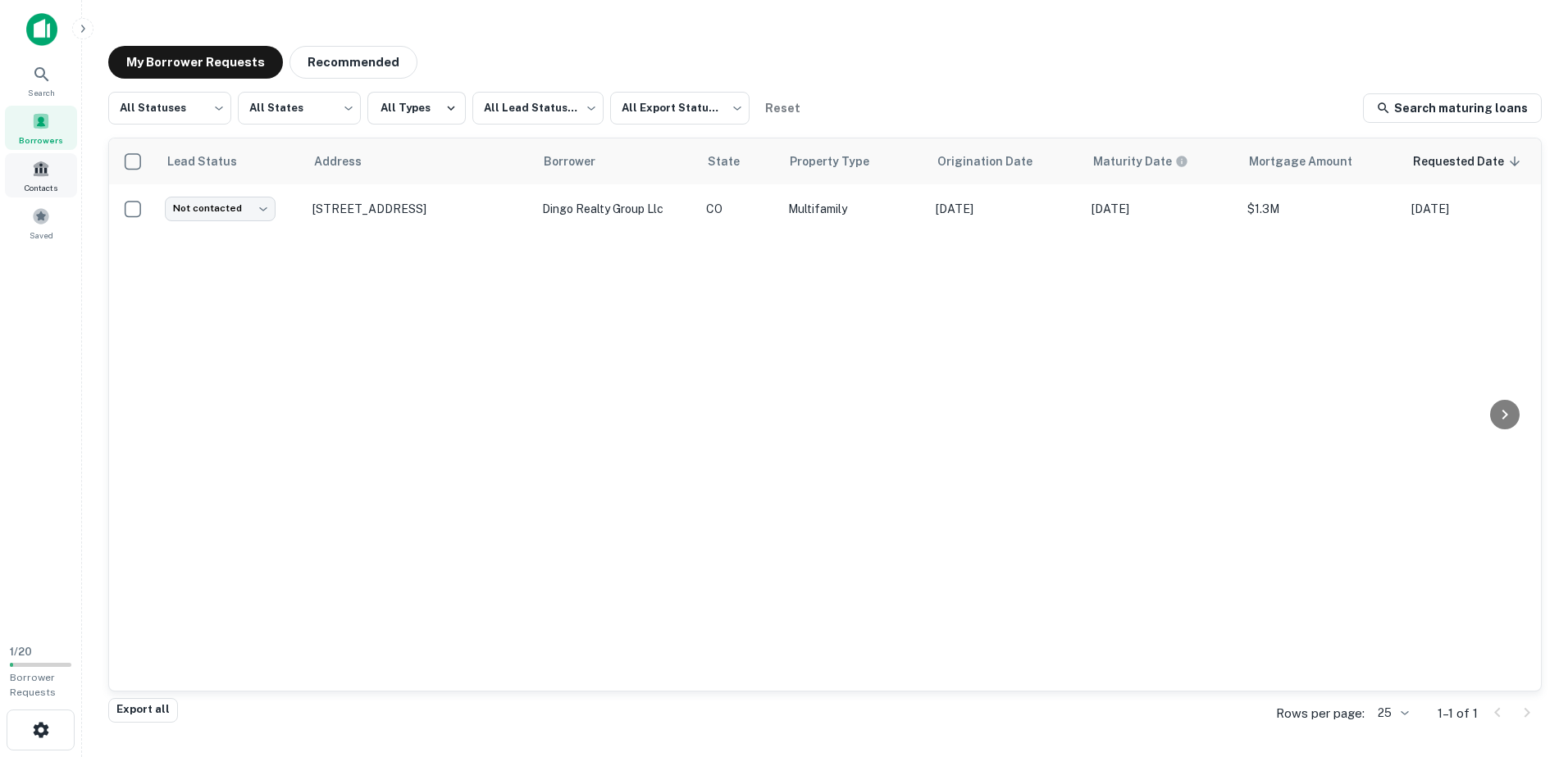
click at [52, 178] on div "Contacts" at bounding box center [41, 176] width 72 height 44
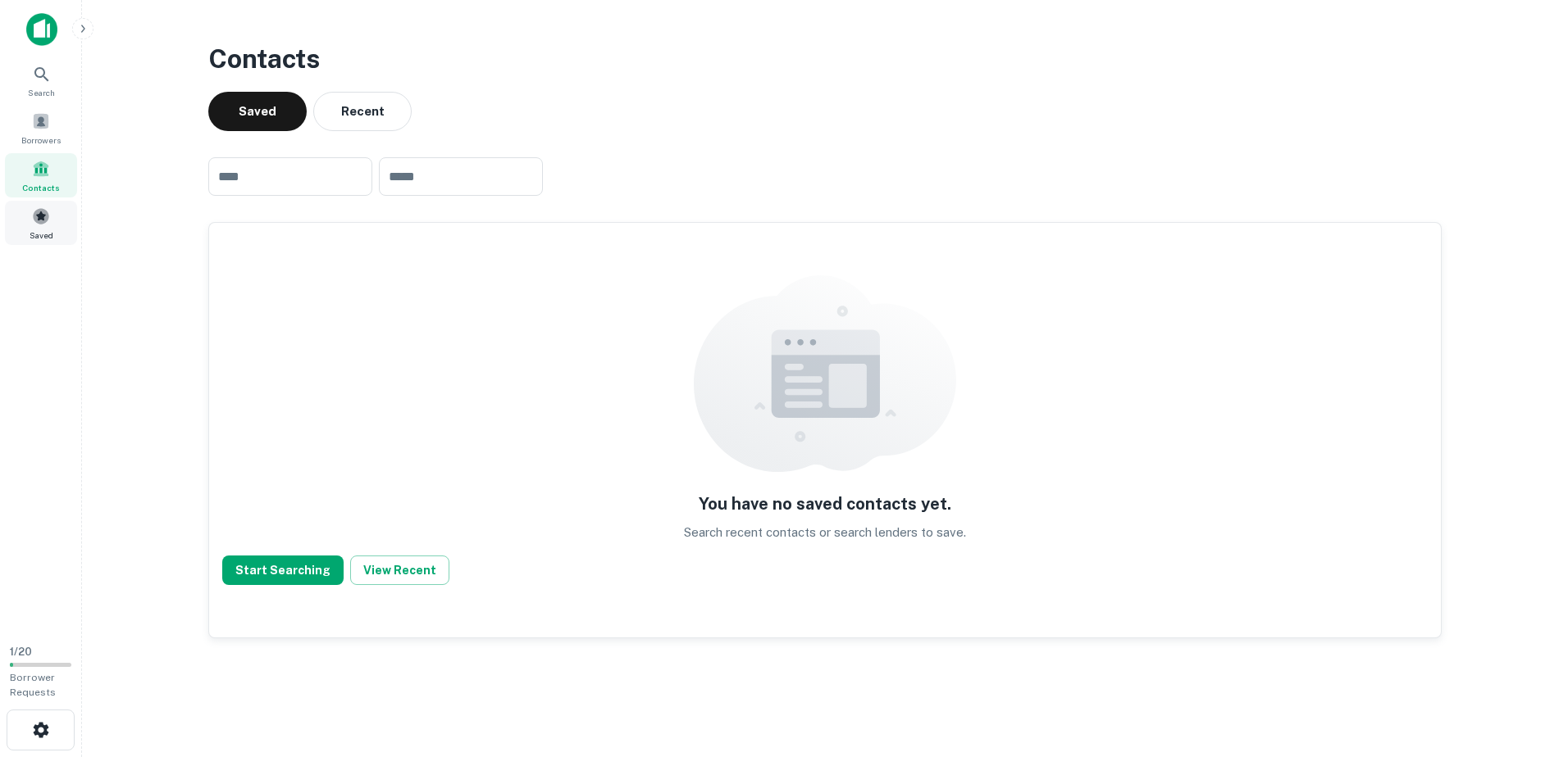
click at [50, 217] on div "Saved" at bounding box center [41, 223] width 72 height 44
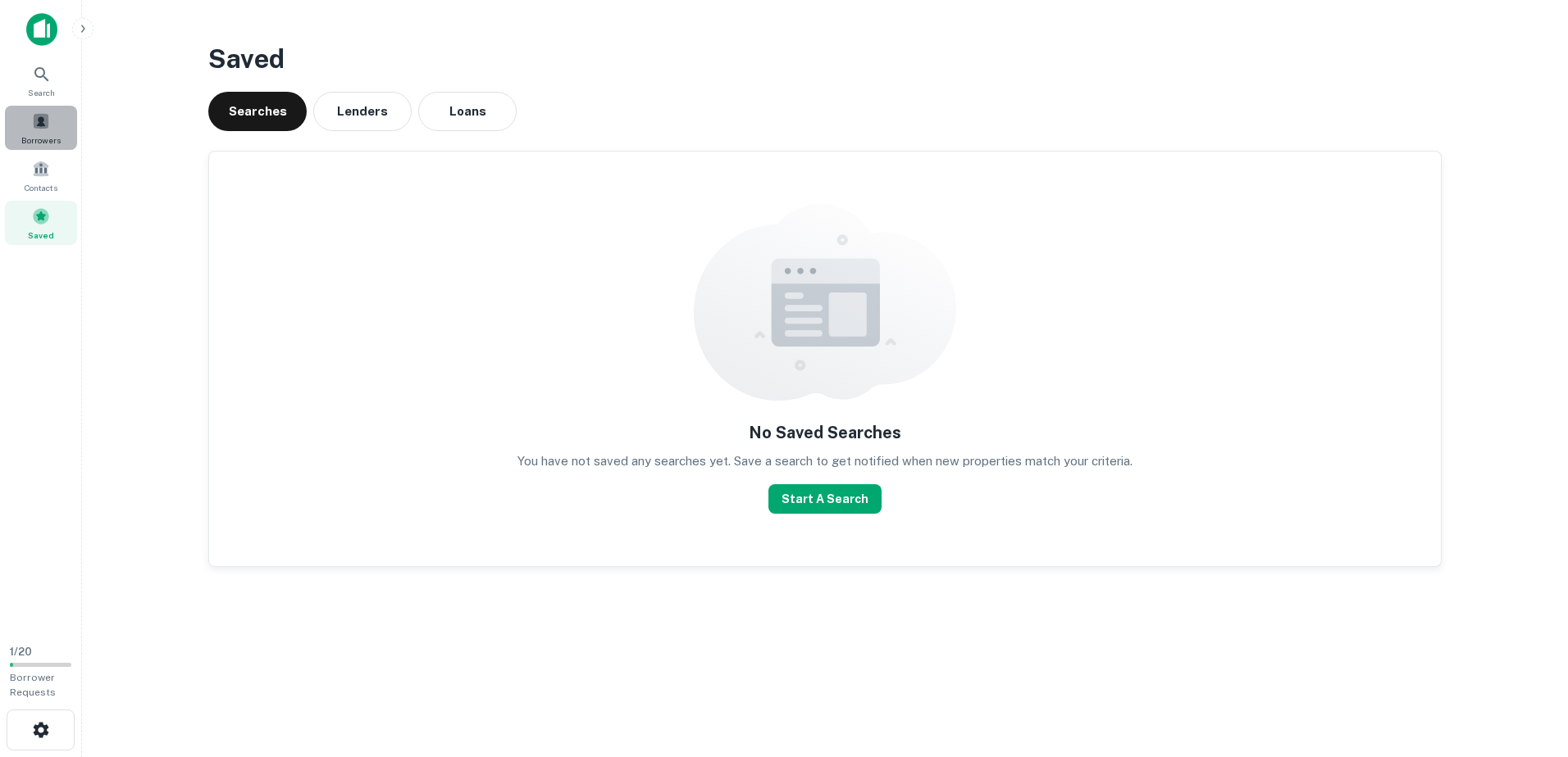
click at [49, 125] on span at bounding box center [41, 121] width 18 height 18
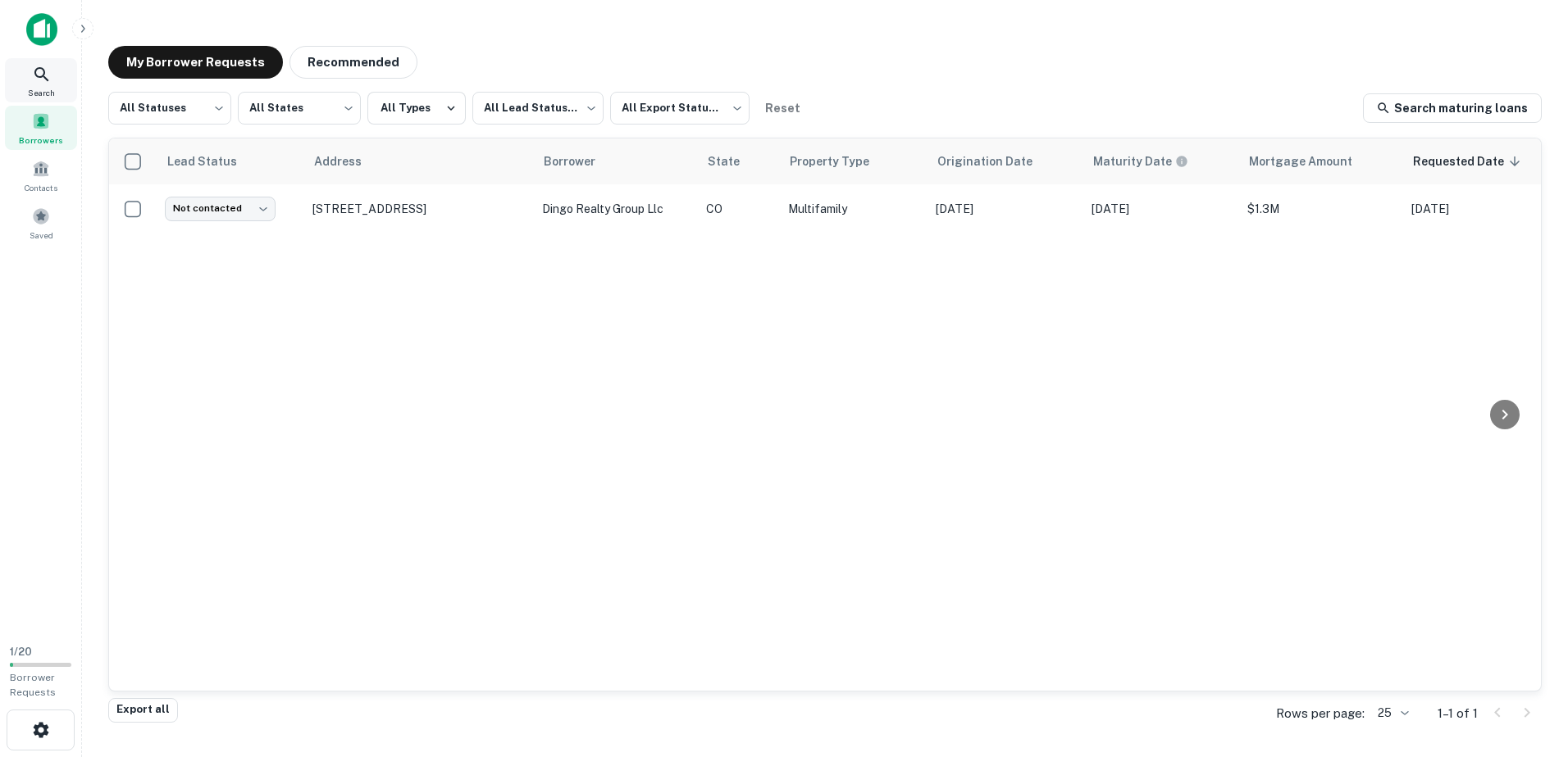
click at [57, 79] on div "Search" at bounding box center [41, 80] width 72 height 44
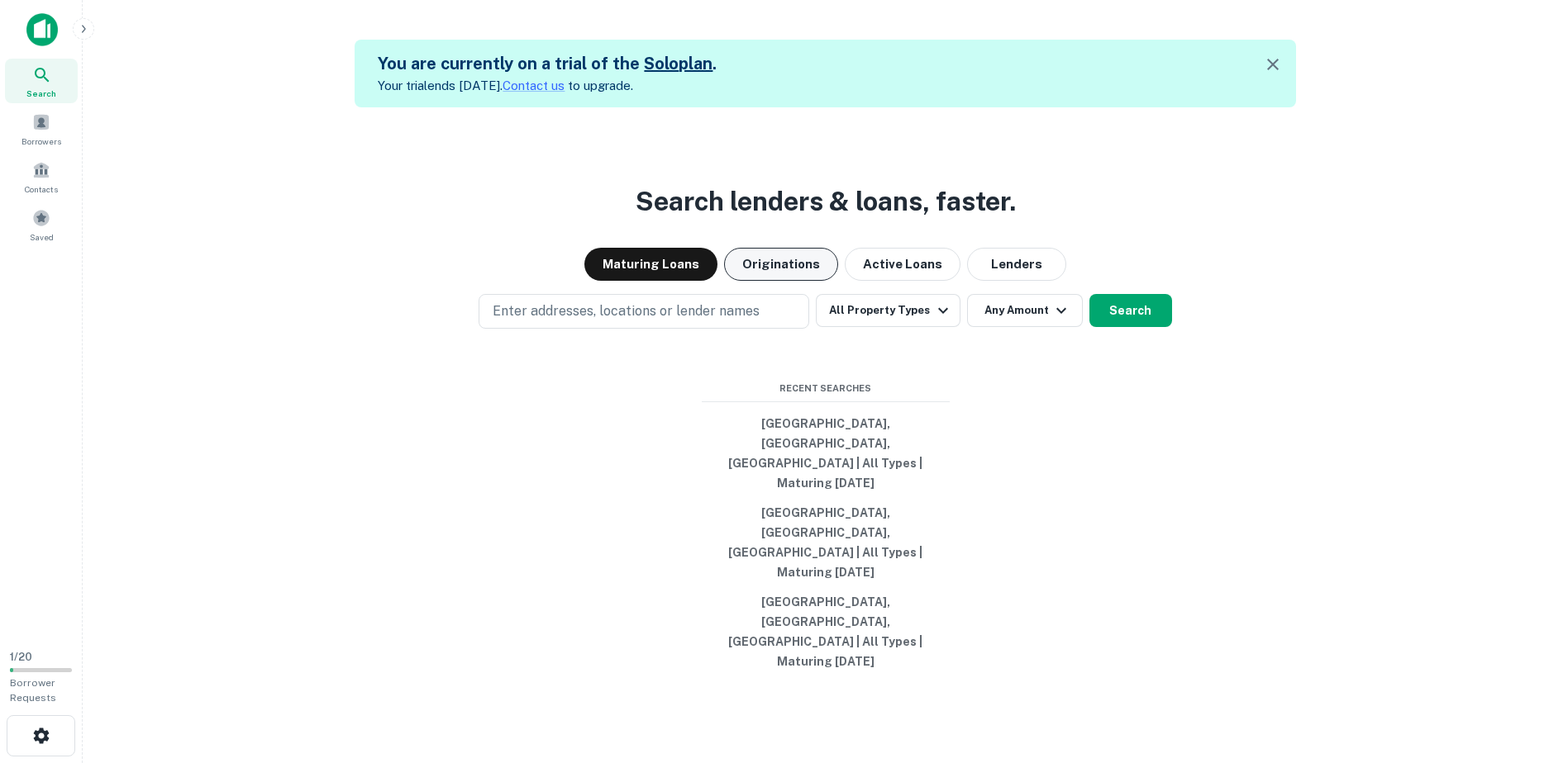
click at [809, 281] on button "Originations" at bounding box center [781, 264] width 114 height 33
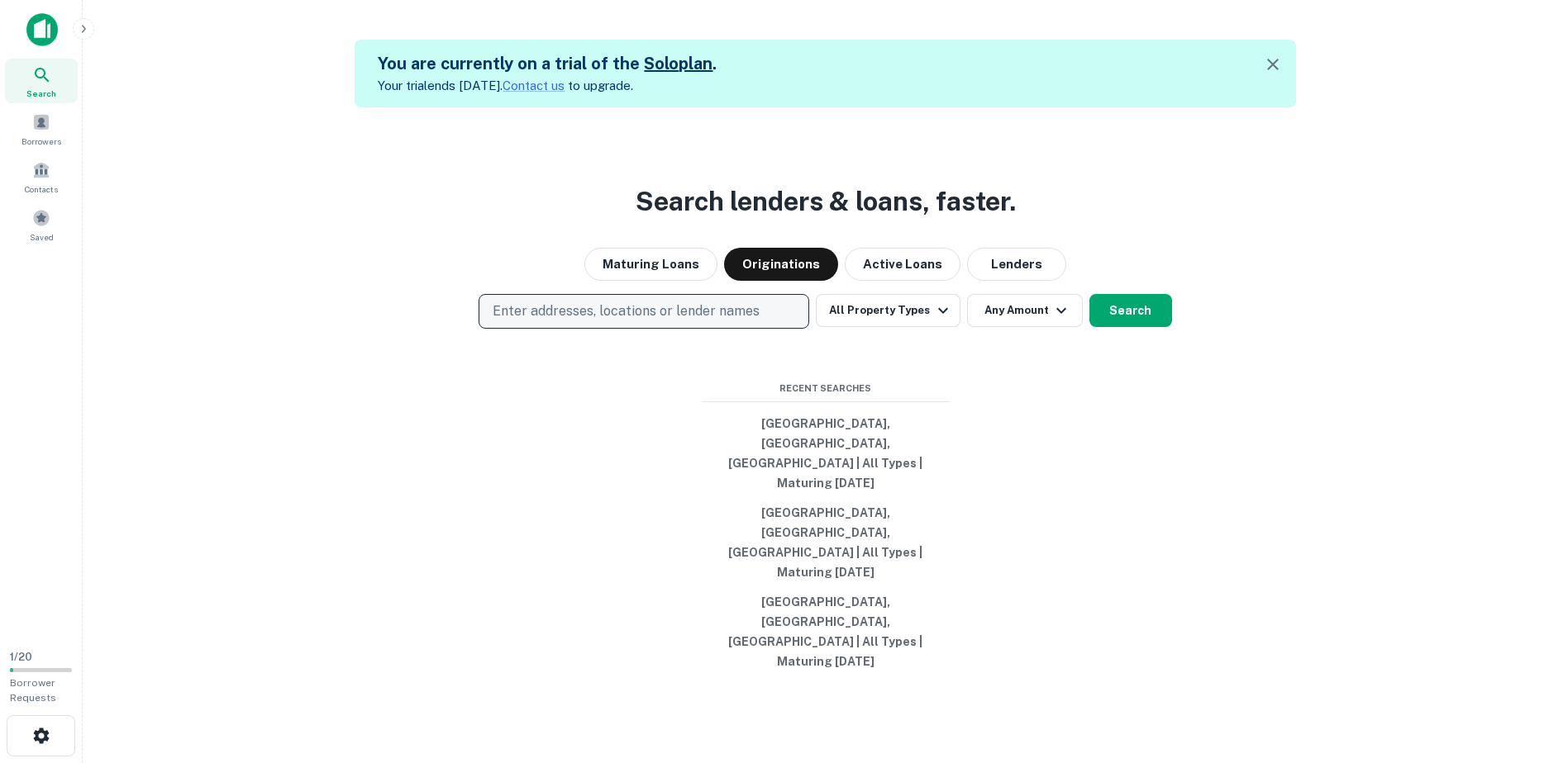
click at [757, 322] on p "Enter addresses, locations or lender names" at bounding box center [626, 311] width 267 height 19
type input "******"
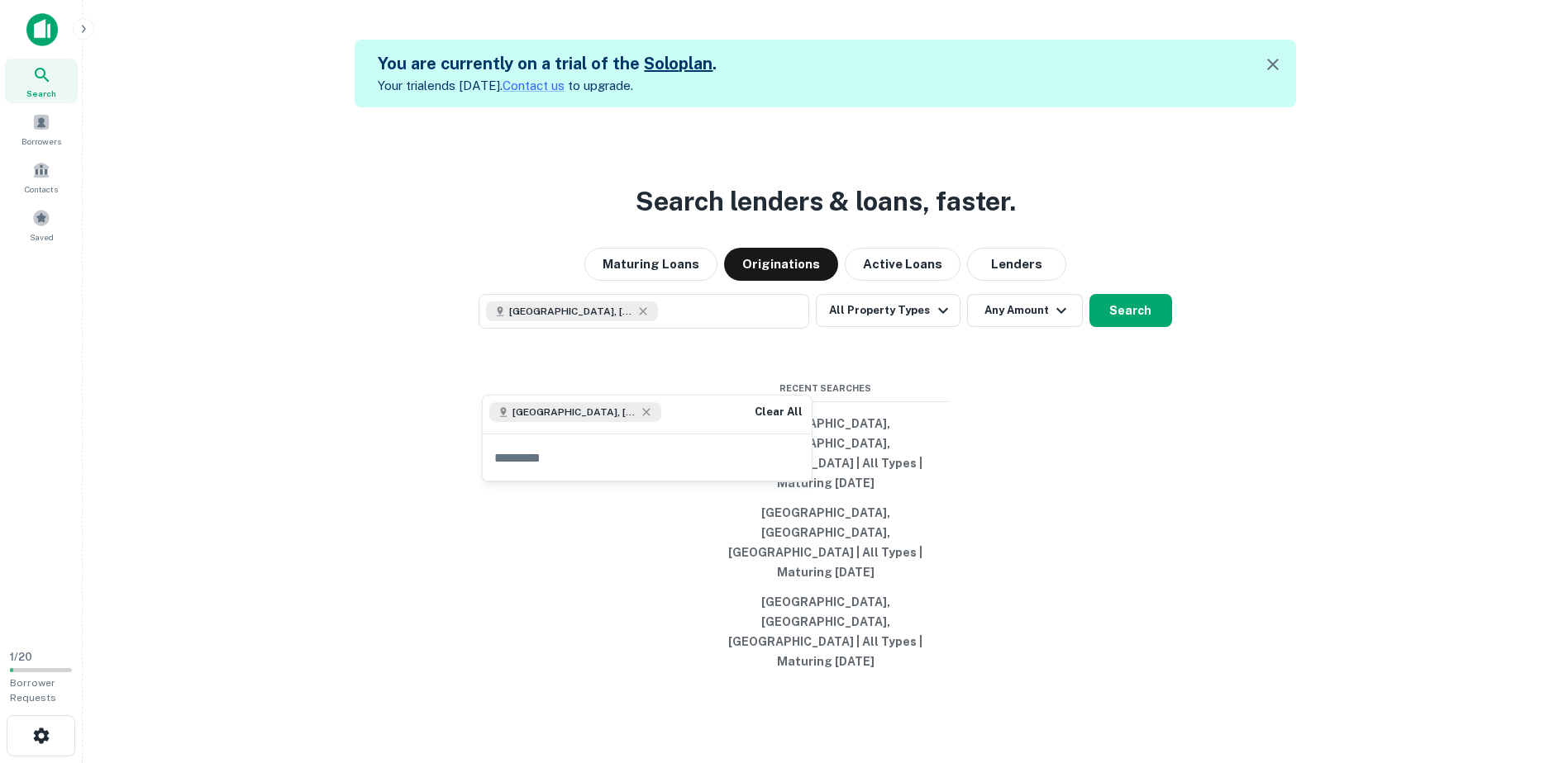
click at [1183, 278] on div "Search lenders & loans, faster. Maturing Loans Originations Active Loans Lender…" at bounding box center [825, 489] width 1458 height 763
click at [914, 328] on button "All Property Types" at bounding box center [888, 311] width 144 height 33
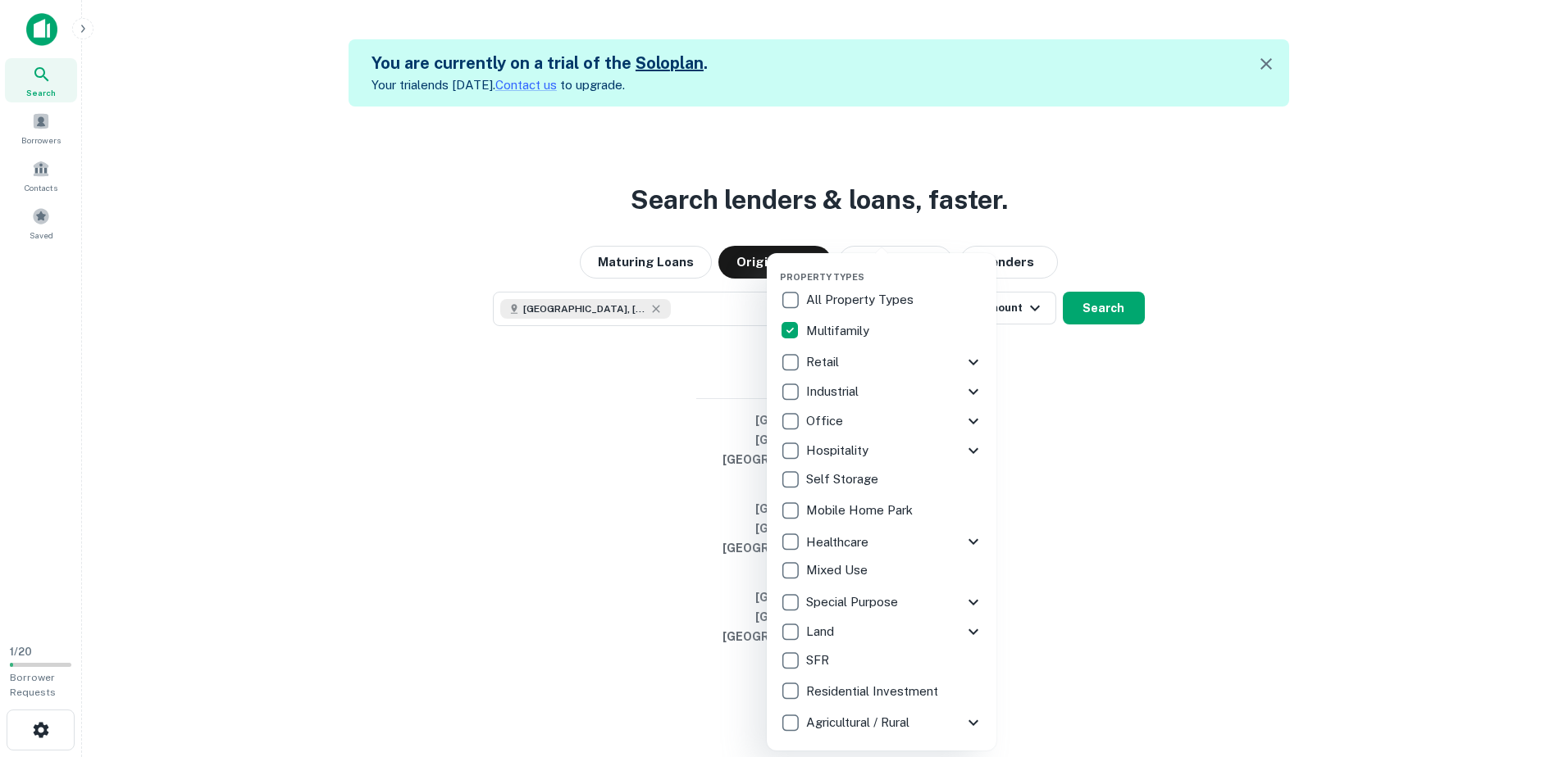
click at [1116, 256] on div at bounding box center [784, 378] width 1568 height 757
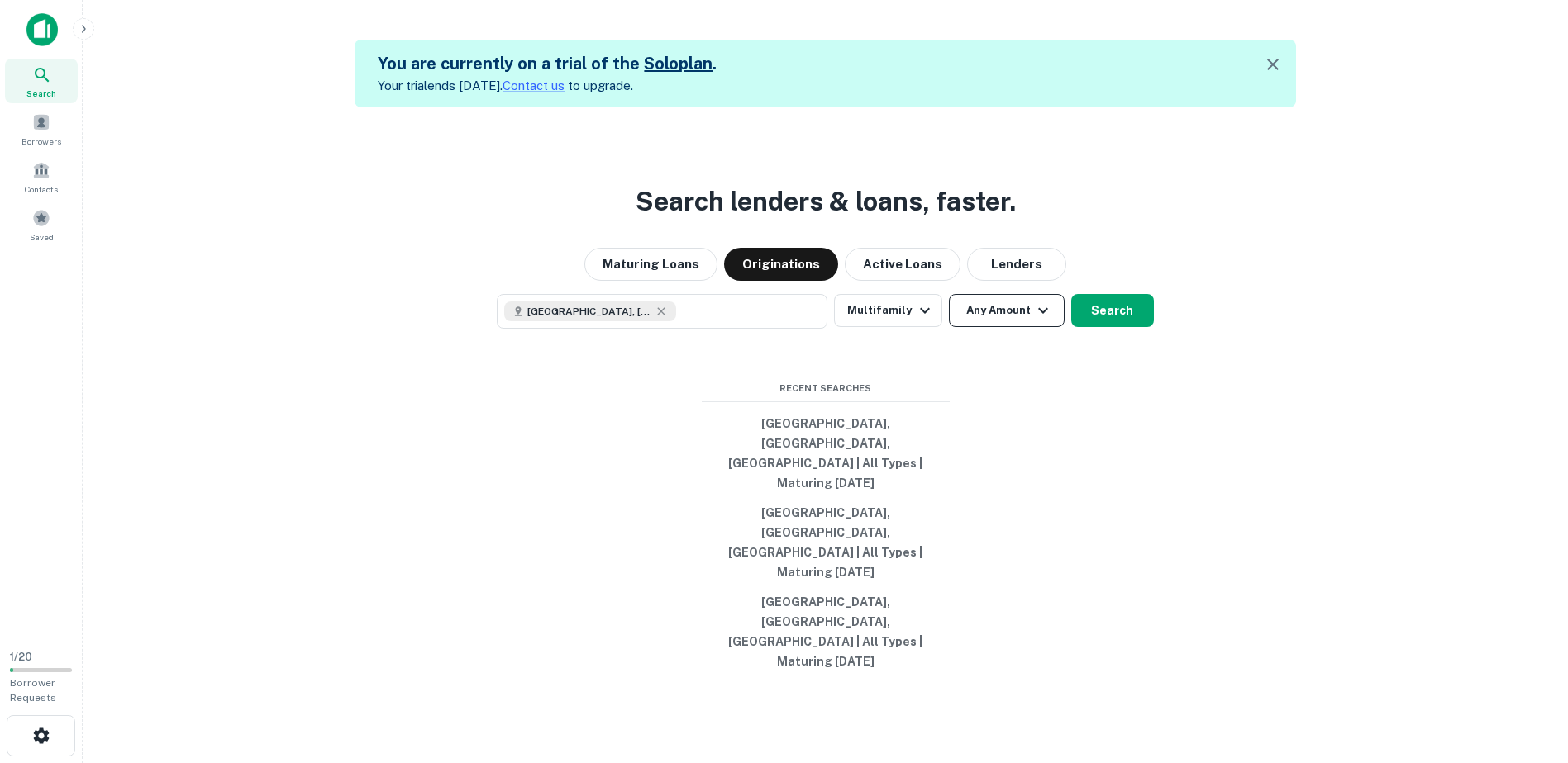
click at [1052, 328] on button "Any Amount" at bounding box center [1006, 311] width 116 height 33
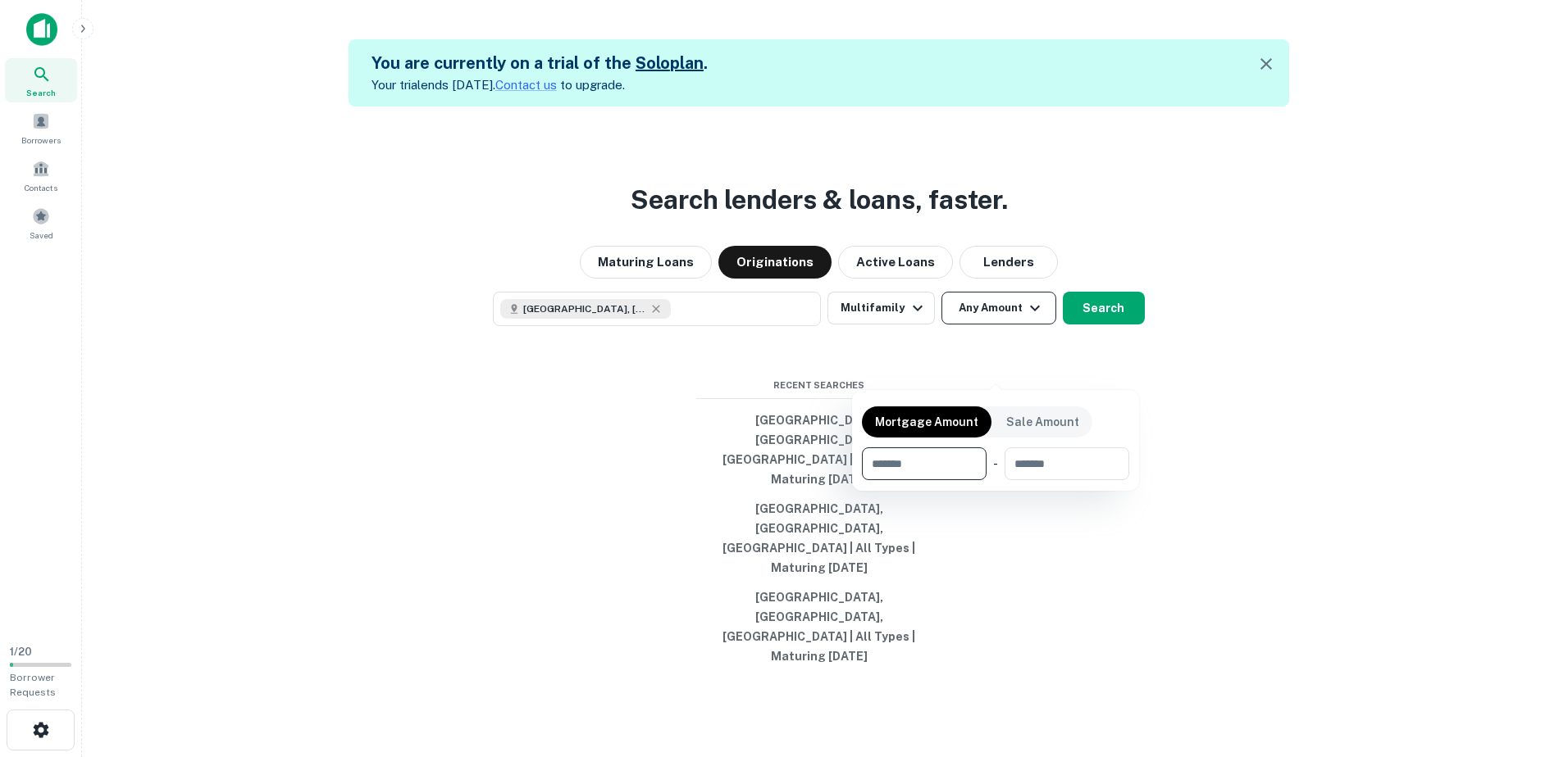
click at [1044, 367] on div at bounding box center [784, 378] width 1568 height 757
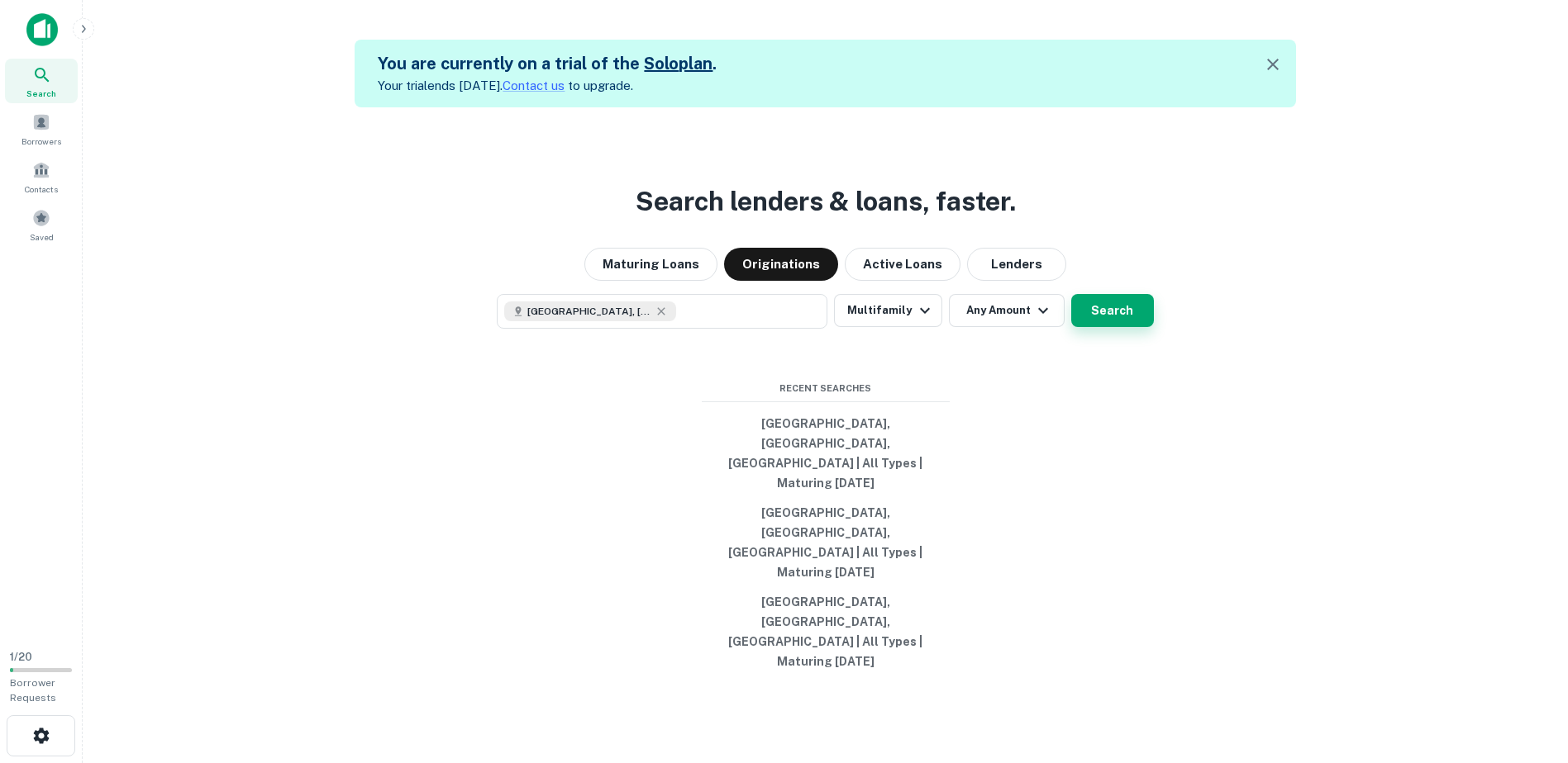
click at [1135, 328] on button "Search" at bounding box center [1112, 311] width 83 height 33
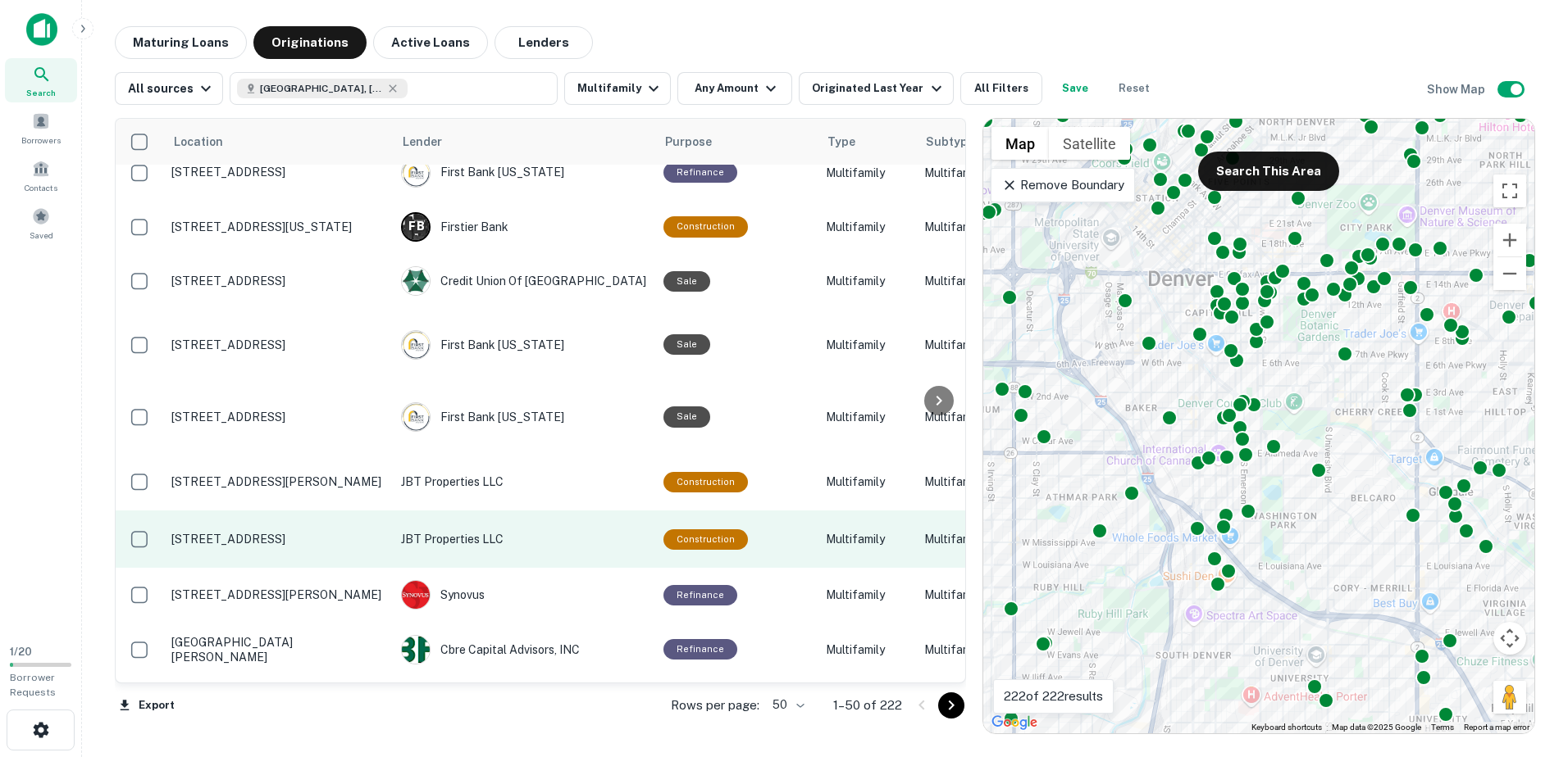
scroll to position [82, 0]
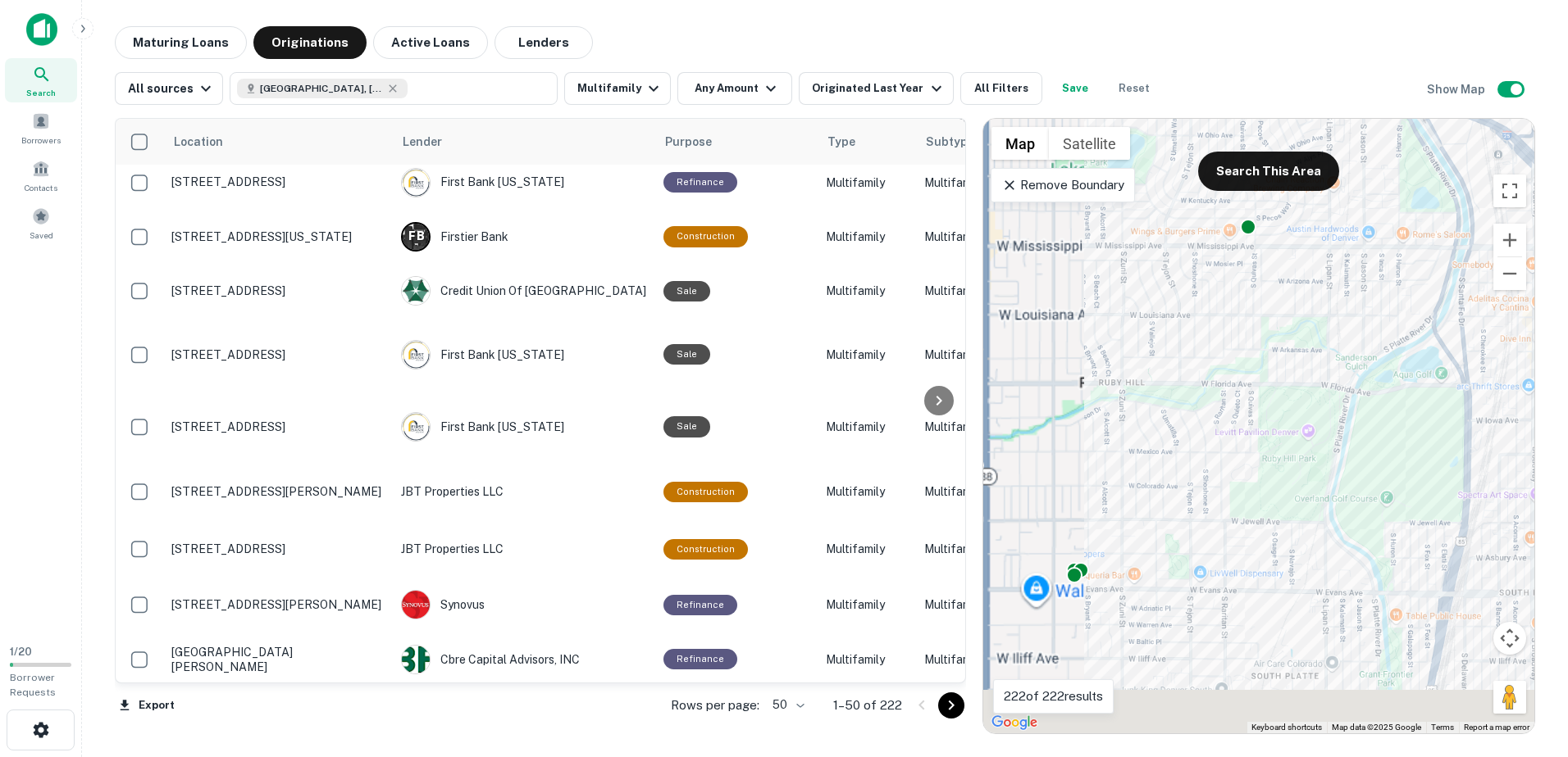
drag, startPoint x: 1103, startPoint y: 612, endPoint x: 1294, endPoint y: 441, distance: 256.4
click at [1294, 441] on div "To activate drag with keyboard, press Alt + Enter. Once in keyboard drag state,…" at bounding box center [1258, 426] width 551 height 615
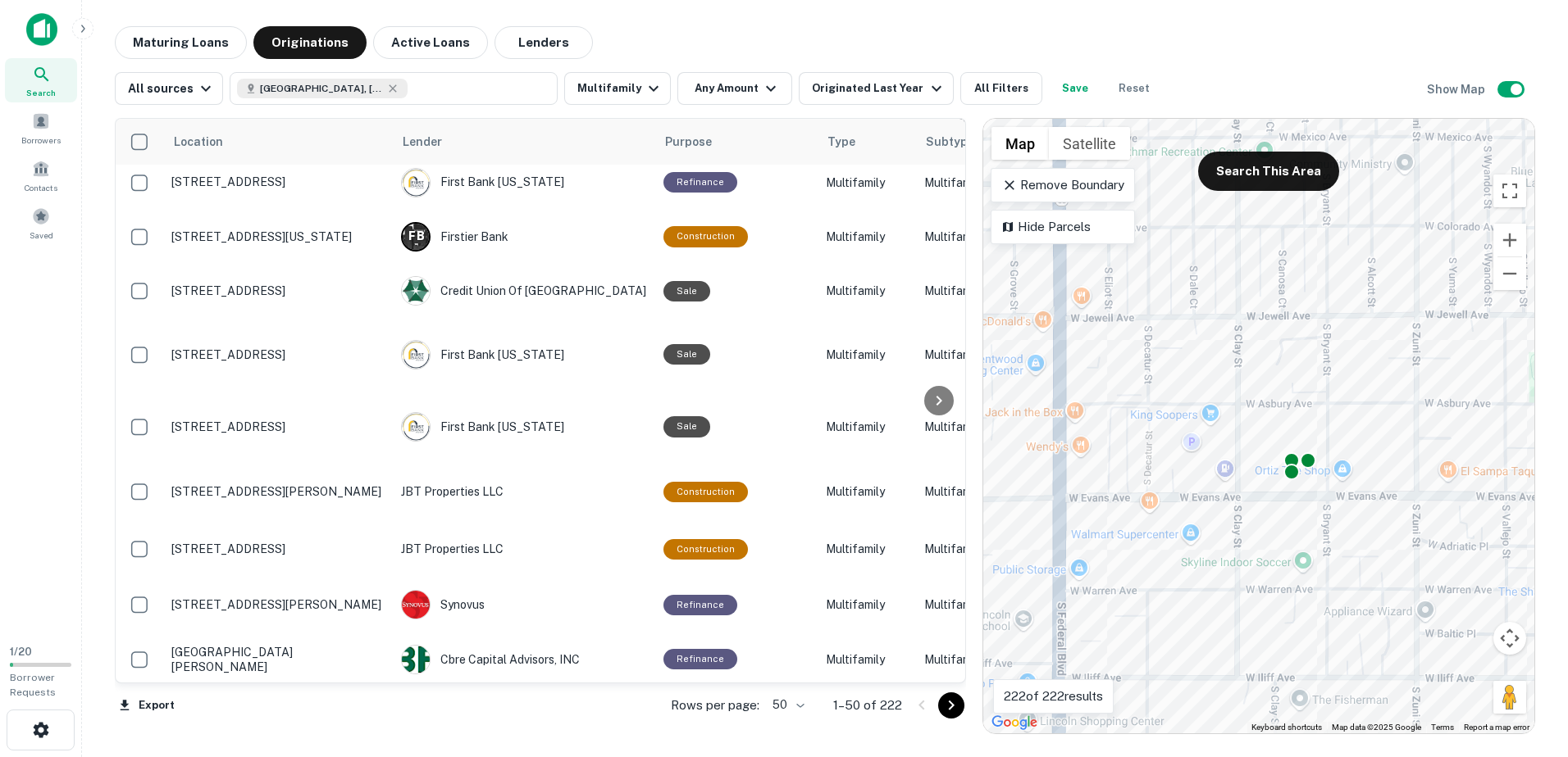
drag, startPoint x: 1099, startPoint y: 555, endPoint x: 1405, endPoint y: 432, distance: 329.8
click at [1405, 432] on div "To activate drag with keyboard, press Alt + Enter. Once in keyboard drag state,…" at bounding box center [1258, 426] width 551 height 615
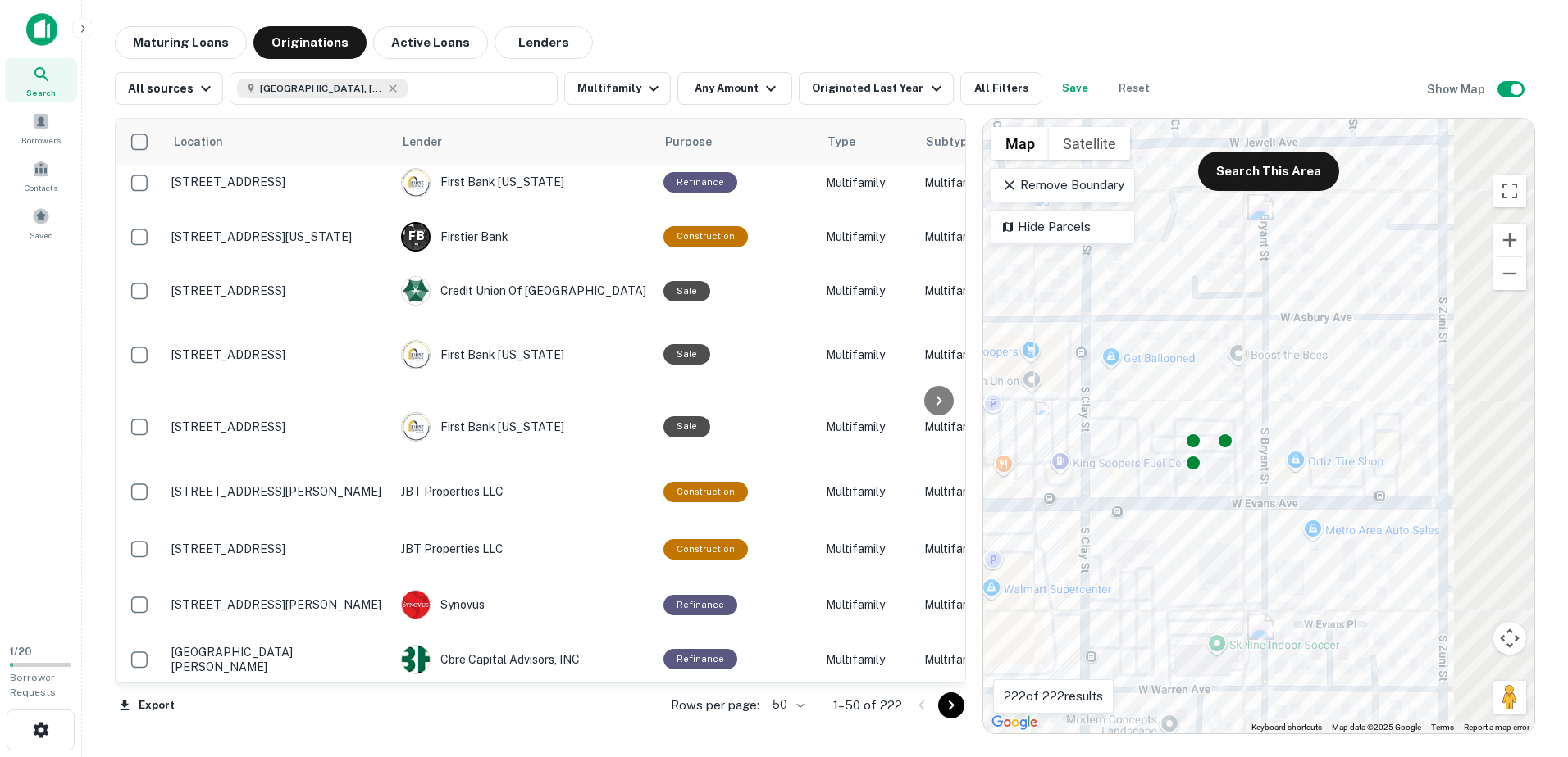
drag, startPoint x: 1307, startPoint y: 367, endPoint x: 1139, endPoint y: 364, distance: 168.0
click at [1141, 364] on div "To activate drag with keyboard, press Alt + Enter. Once in keyboard drag state,…" at bounding box center [1258, 426] width 551 height 615
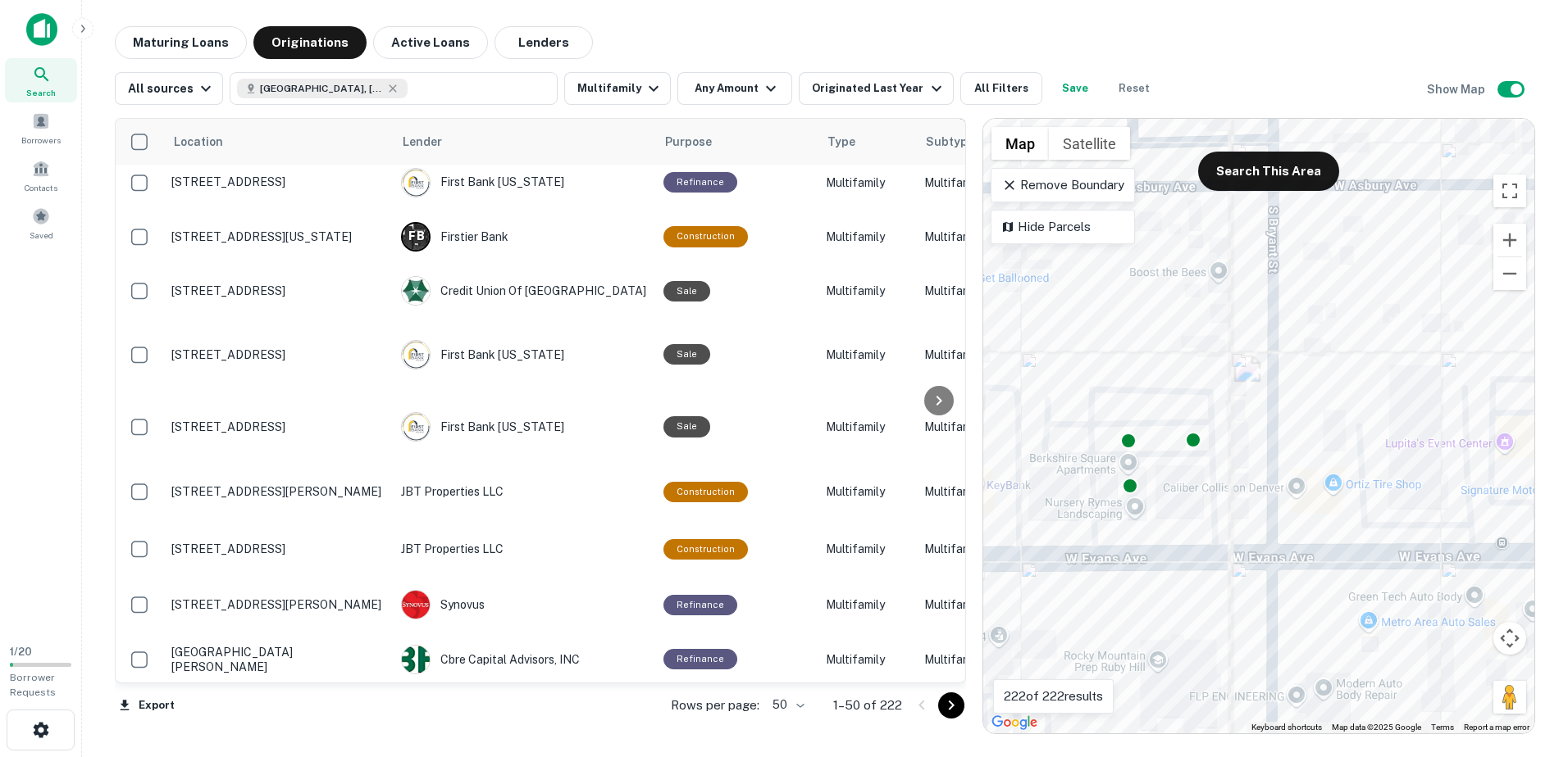
drag, startPoint x: 1136, startPoint y: 402, endPoint x: 1279, endPoint y: 345, distance: 153.9
click at [1279, 345] on div "To activate drag with keyboard, press Alt + Enter. Once in keyboard drag state,…" at bounding box center [1258, 426] width 551 height 615
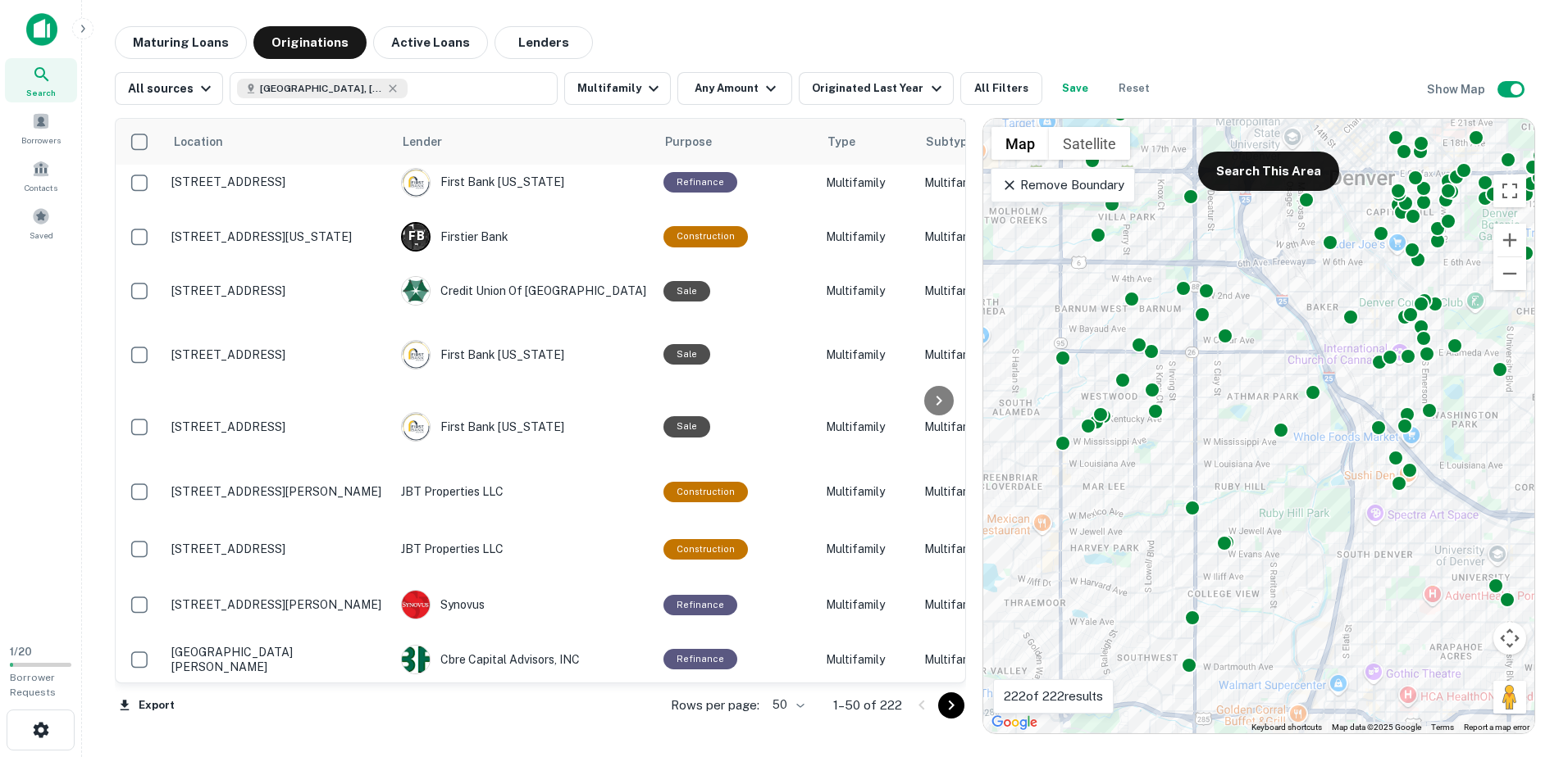
drag, startPoint x: 1311, startPoint y: 356, endPoint x: 1200, endPoint y: 525, distance: 202.2
click at [1200, 525] on div "To activate drag with keyboard, press Alt + Enter. Once in keyboard drag state,…" at bounding box center [1258, 426] width 551 height 615
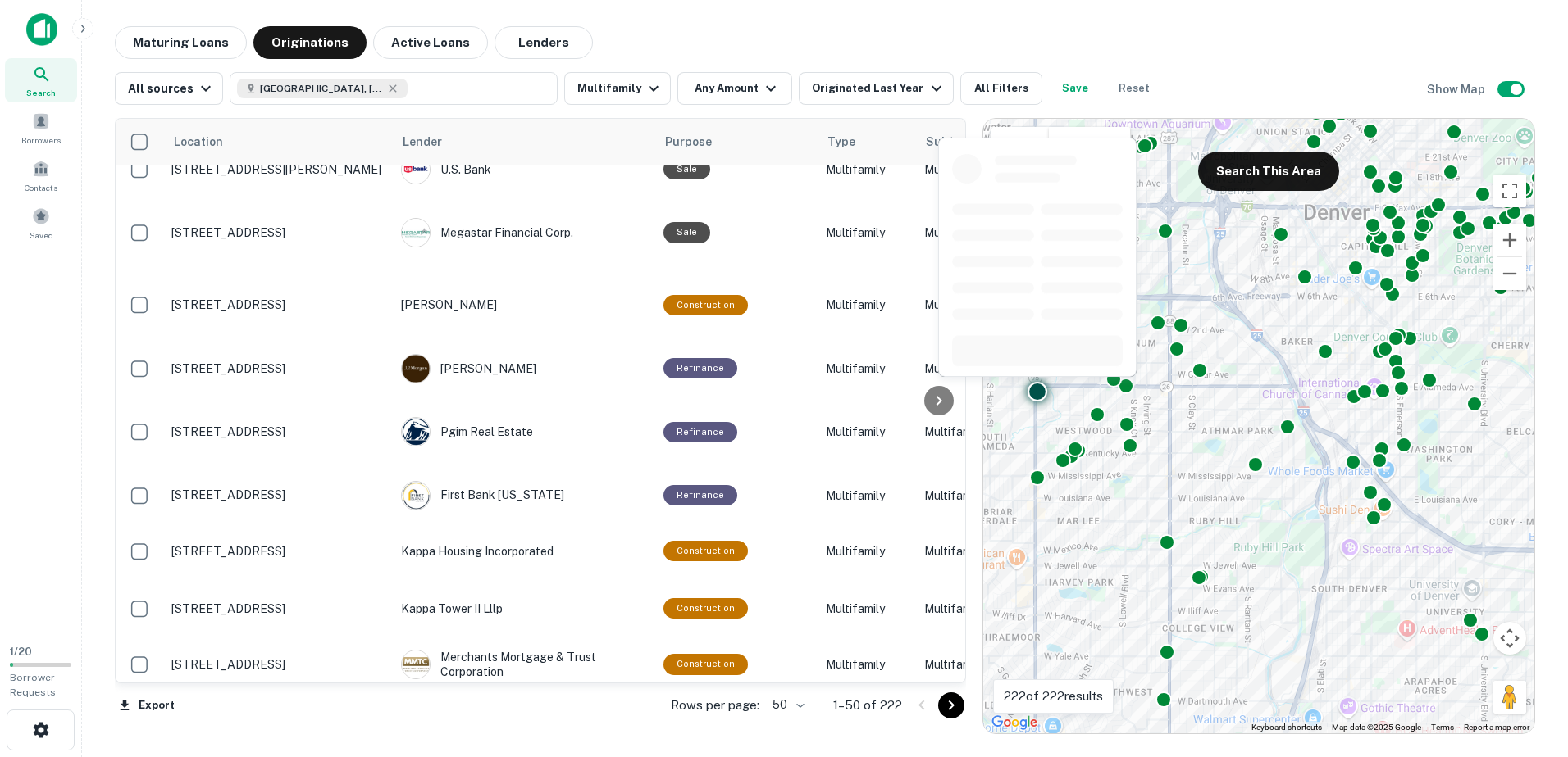
scroll to position [328, 0]
